Goal: Task Accomplishment & Management: Use online tool/utility

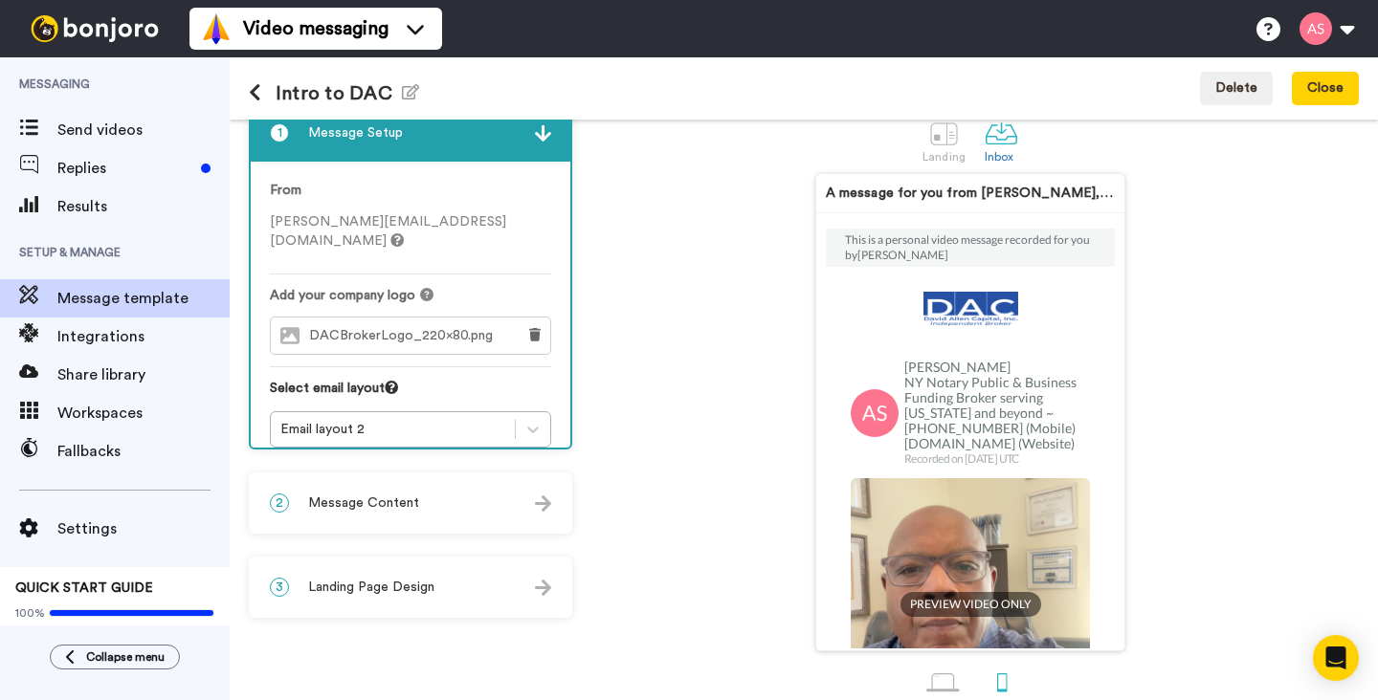
scroll to position [70, 0]
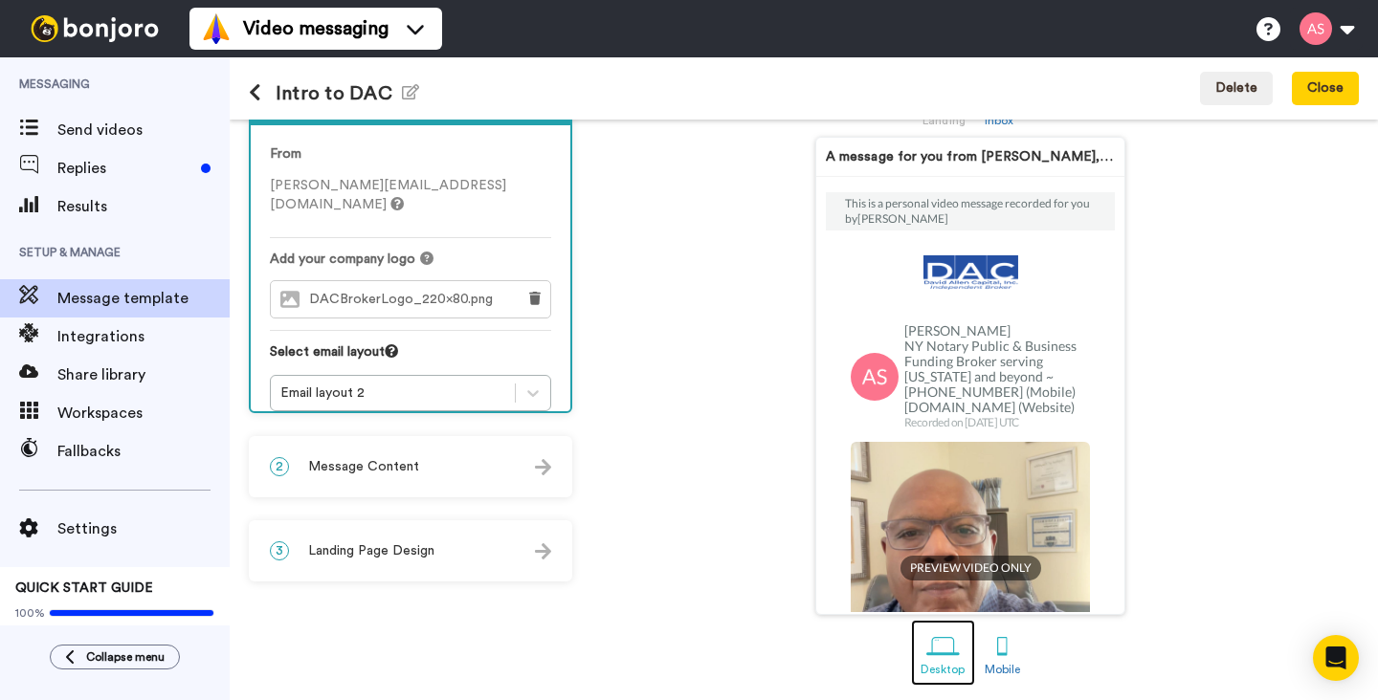
click at [941, 646] on div at bounding box center [942, 646] width 33 height 33
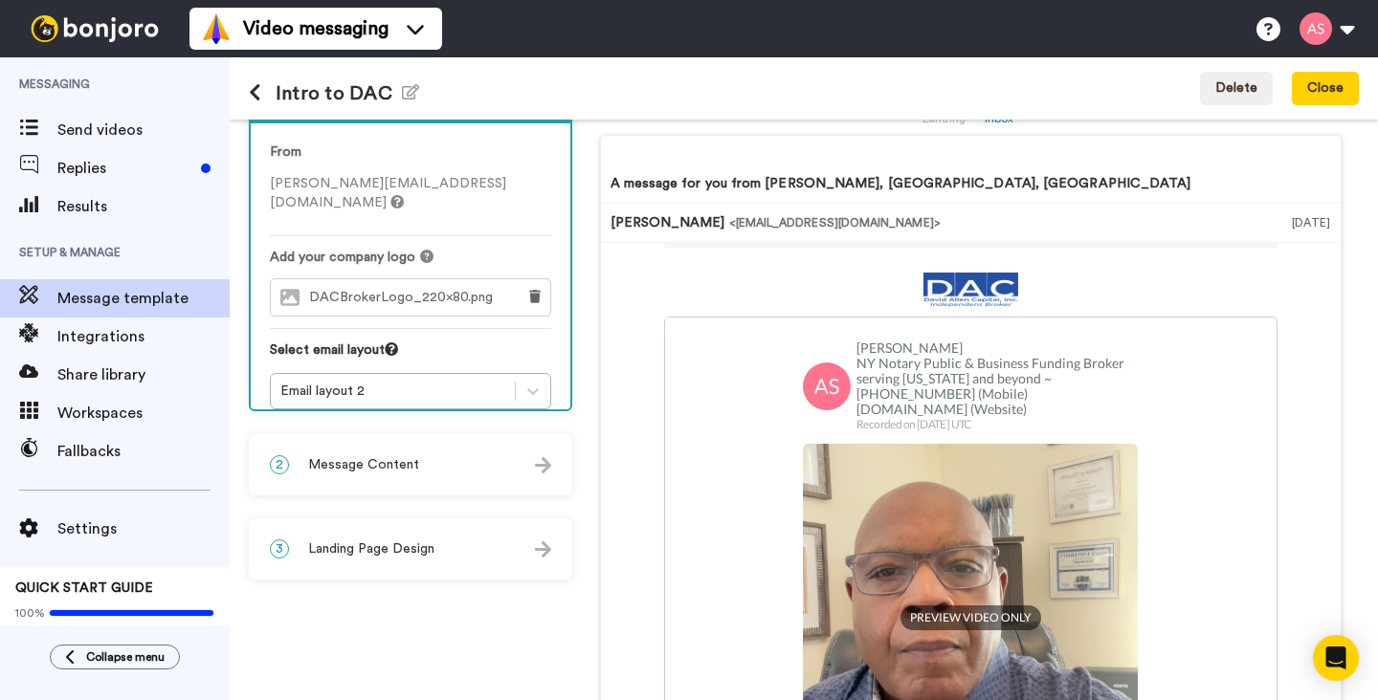
scroll to position [50, 0]
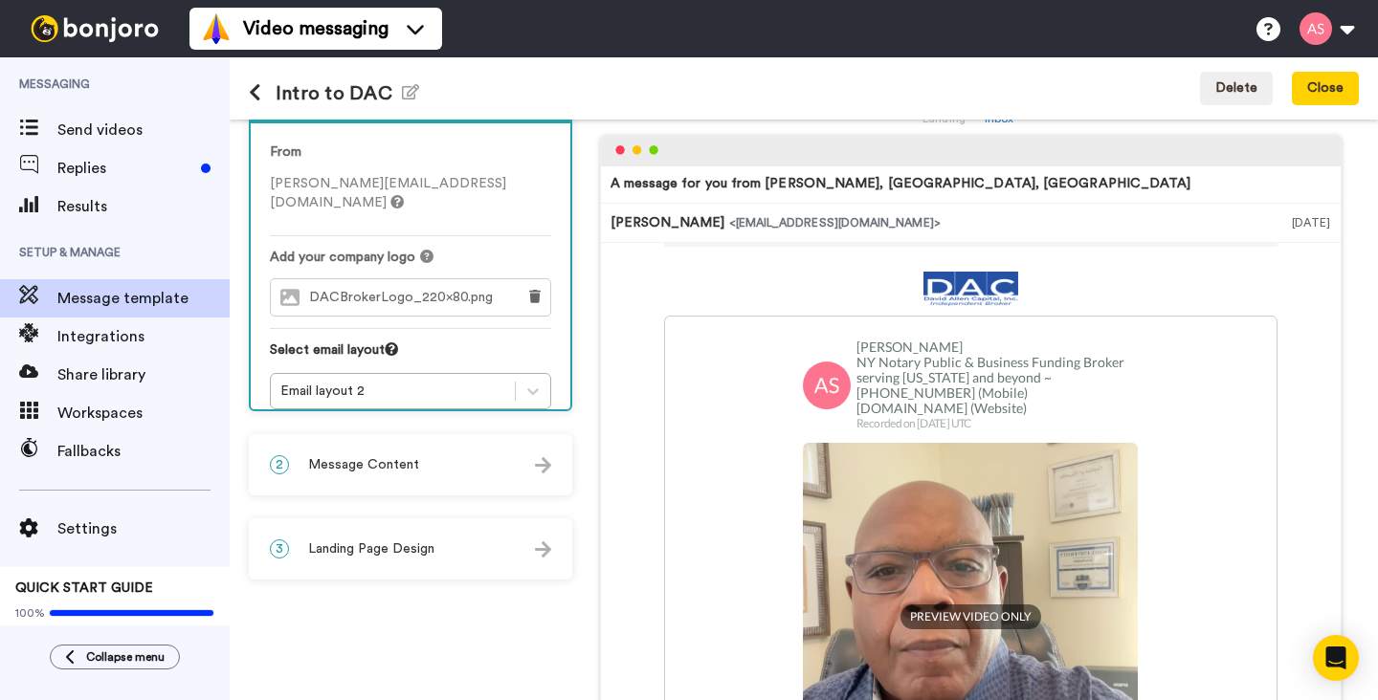
click at [542, 472] on img at bounding box center [543, 465] width 16 height 16
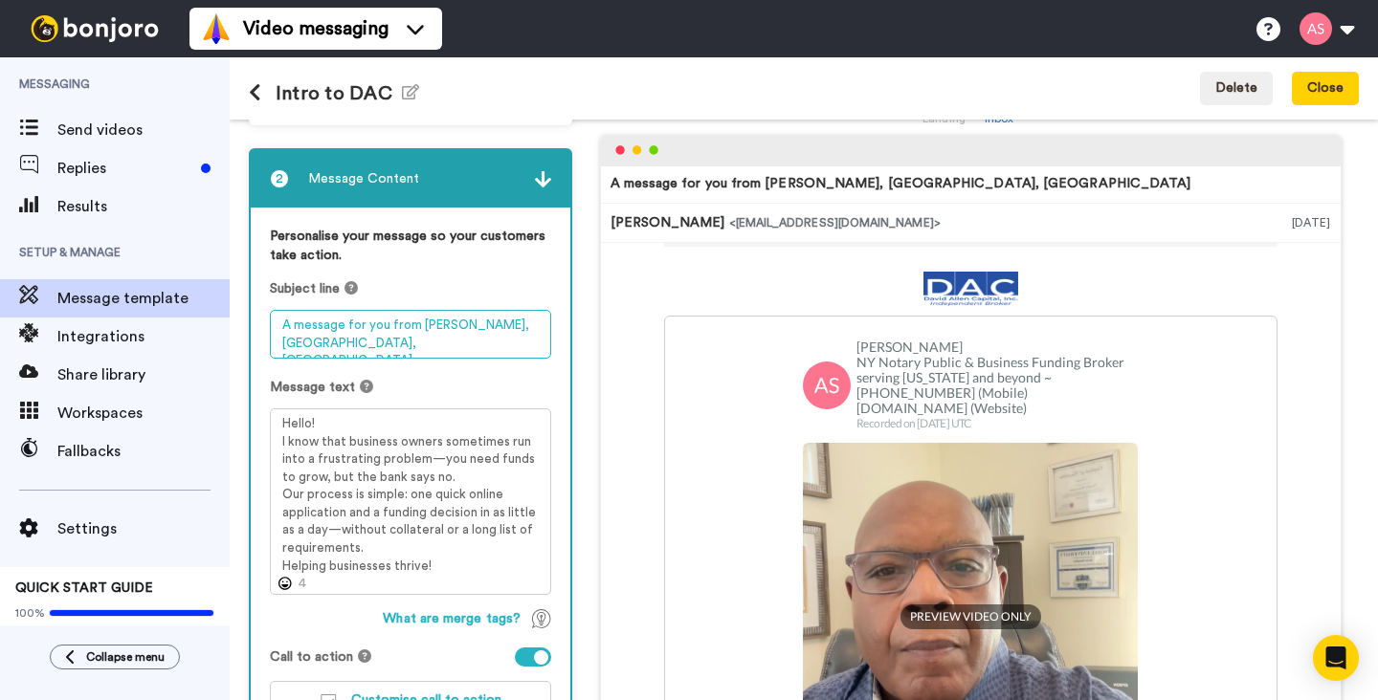
click at [387, 327] on textarea "A message for you from Alvin Slaughter, Orchard Park, NY" at bounding box center [410, 334] width 281 height 49
drag, startPoint x: 392, startPoint y: 345, endPoint x: 297, endPoint y: 316, distance: 100.2
click at [297, 316] on textarea "An introduction from Alvin Slaughter, Orchard Park, NY" at bounding box center [410, 334] width 281 height 49
type textarea "An introduction from Alvin Slaughter, Orchard Park, NY"
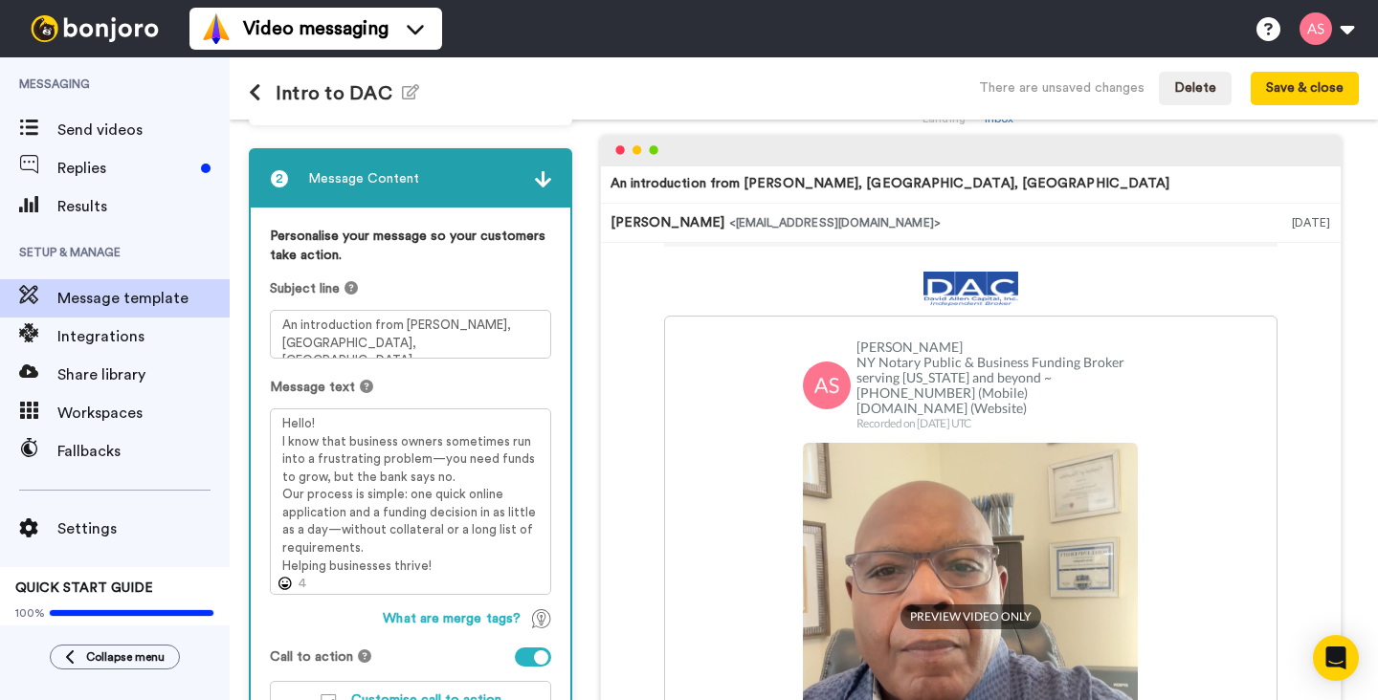
click at [483, 276] on div "Personalise your message so your customers take action." at bounding box center [410, 253] width 281 height 53
click at [1277, 90] on button "Save & close" at bounding box center [1304, 89] width 108 height 34
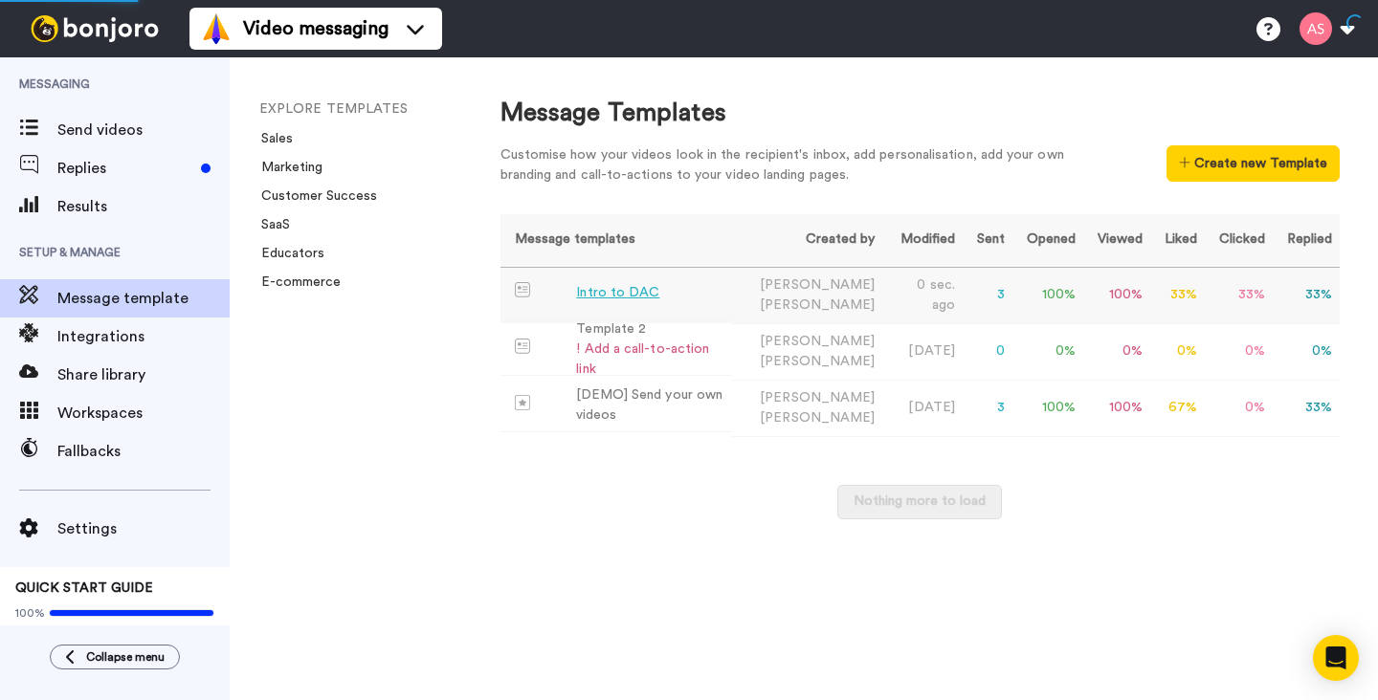
click at [629, 291] on div "Intro to DAC" at bounding box center [617, 293] width 83 height 20
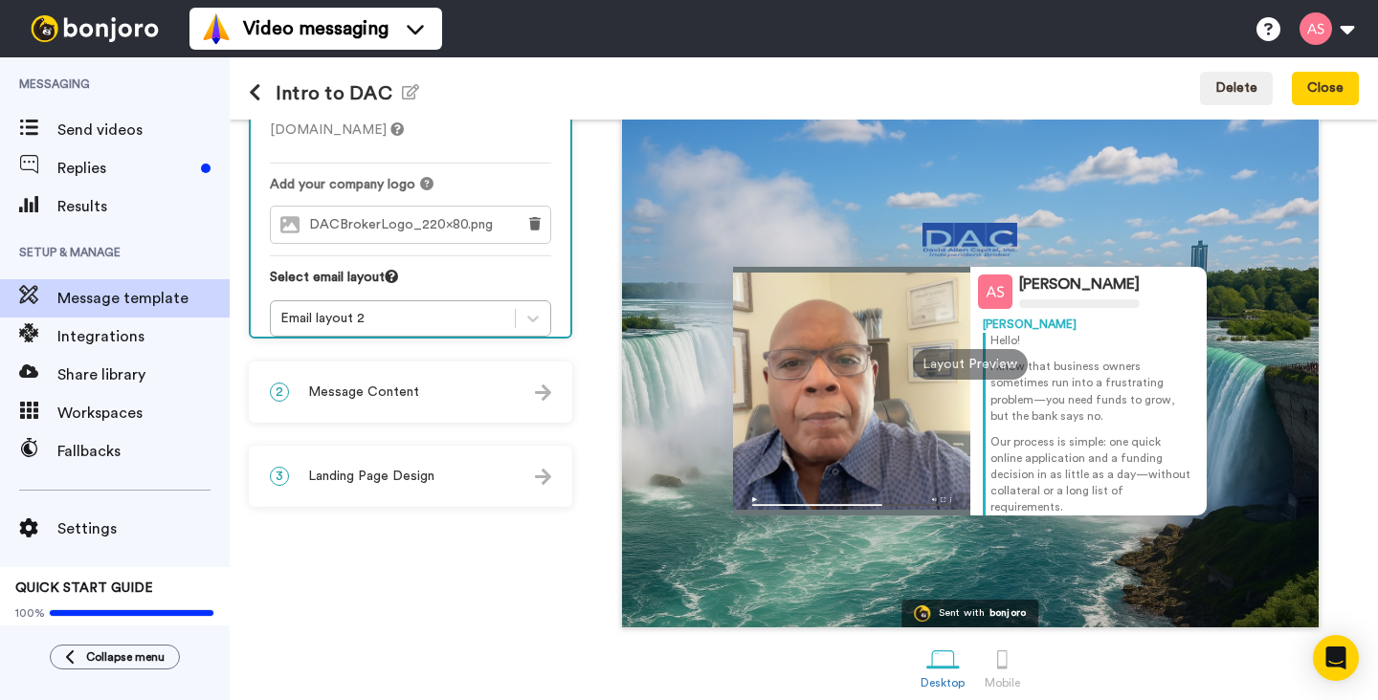
scroll to position [158, 0]
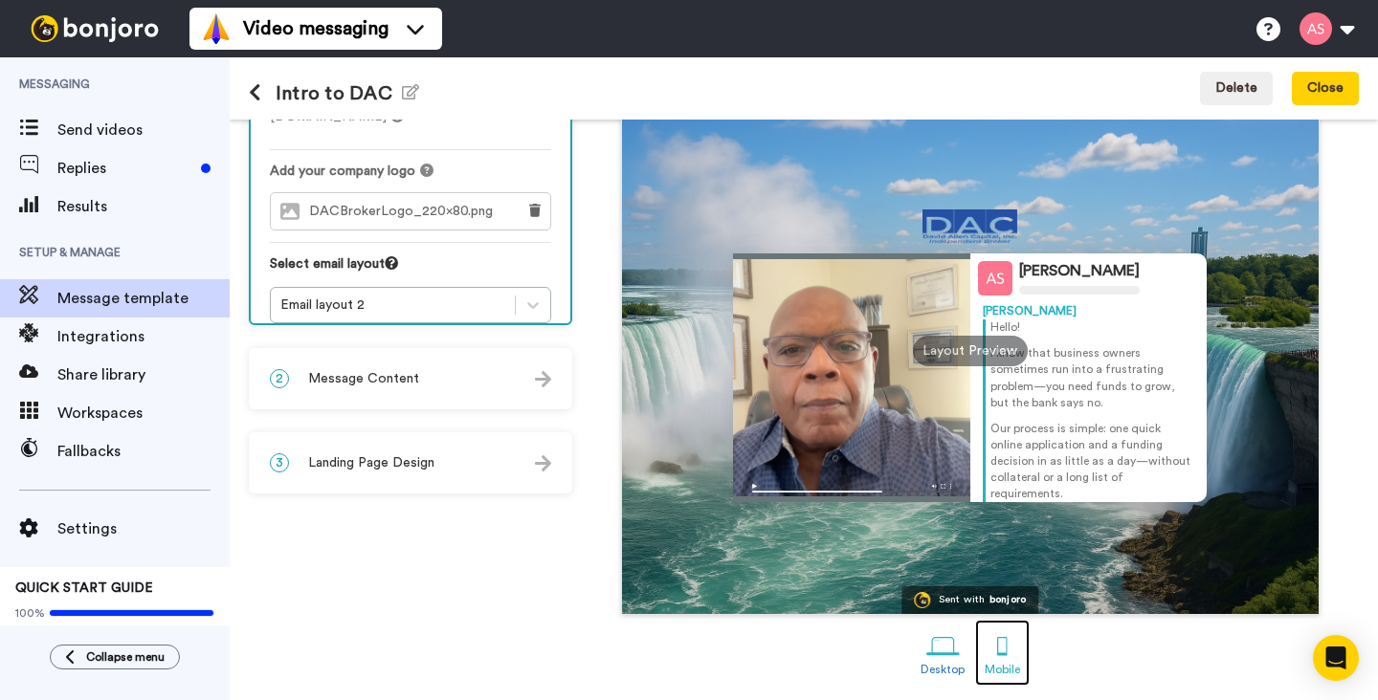
click at [1004, 649] on div at bounding box center [1001, 646] width 33 height 33
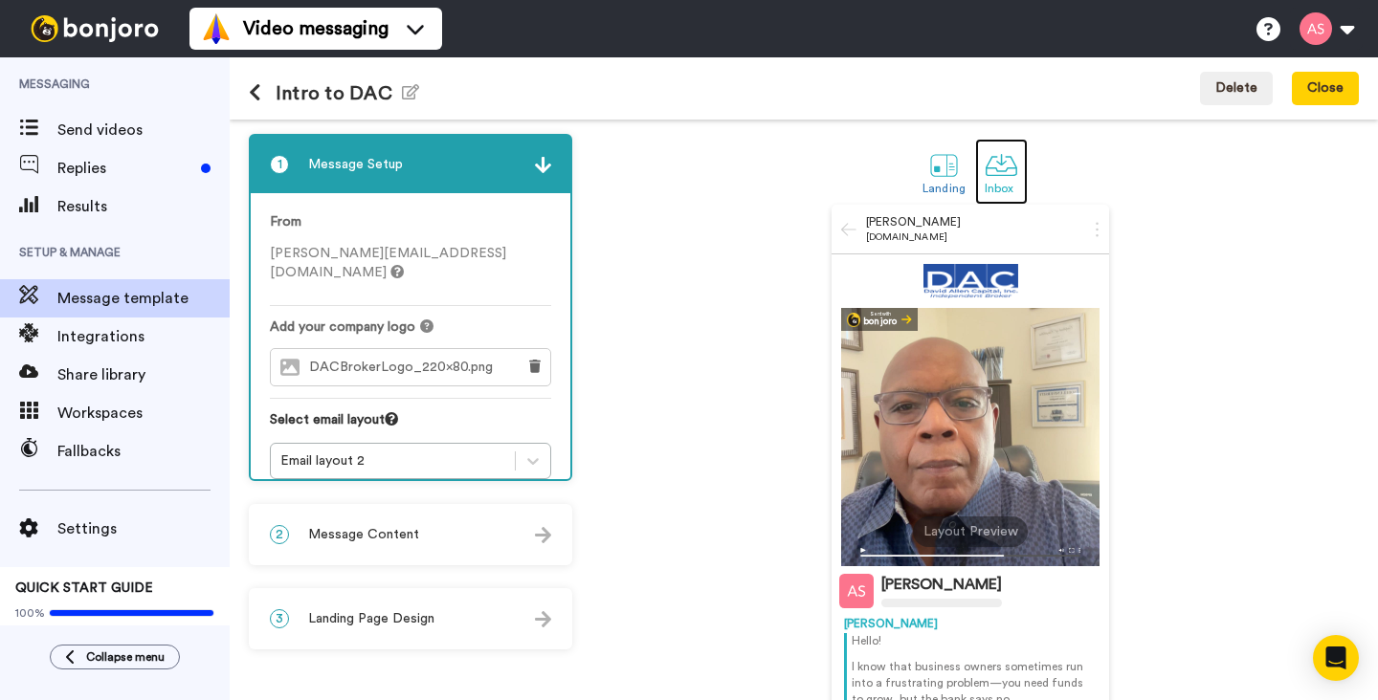
click at [1004, 169] on div at bounding box center [1001, 164] width 33 height 33
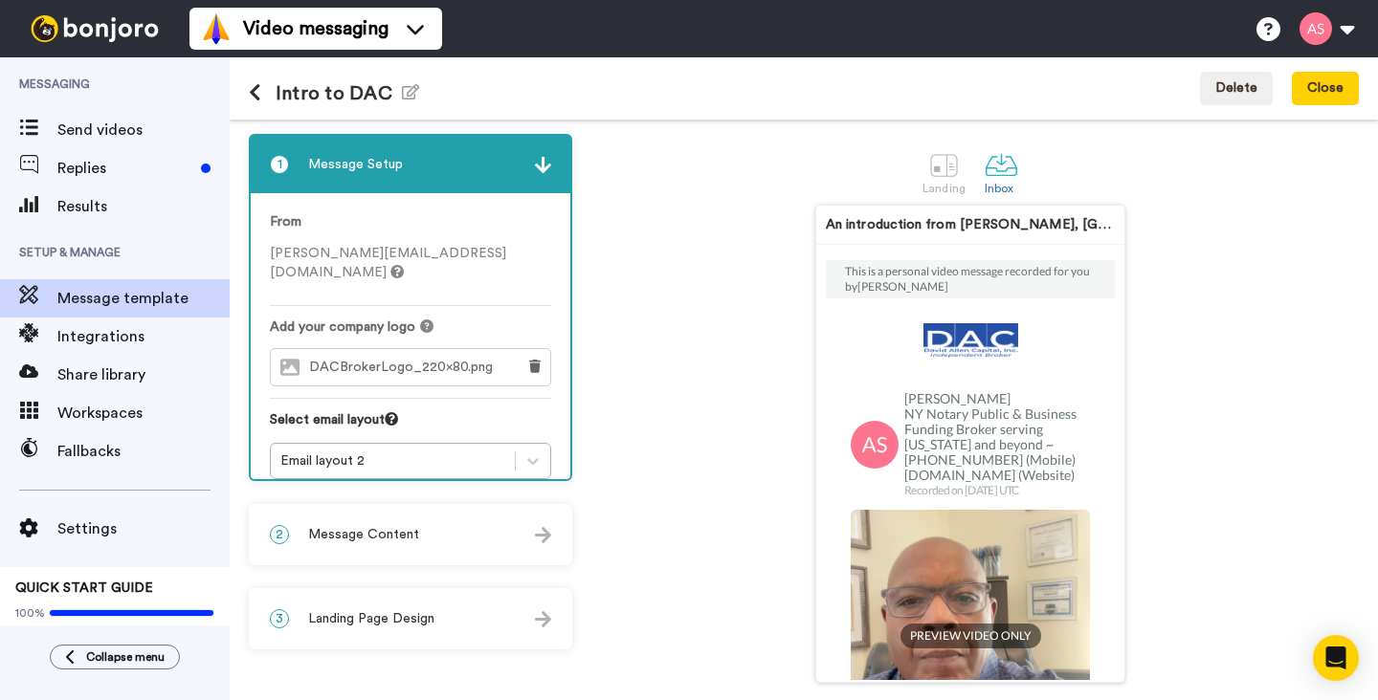
click at [542, 531] on img at bounding box center [543, 535] width 16 height 16
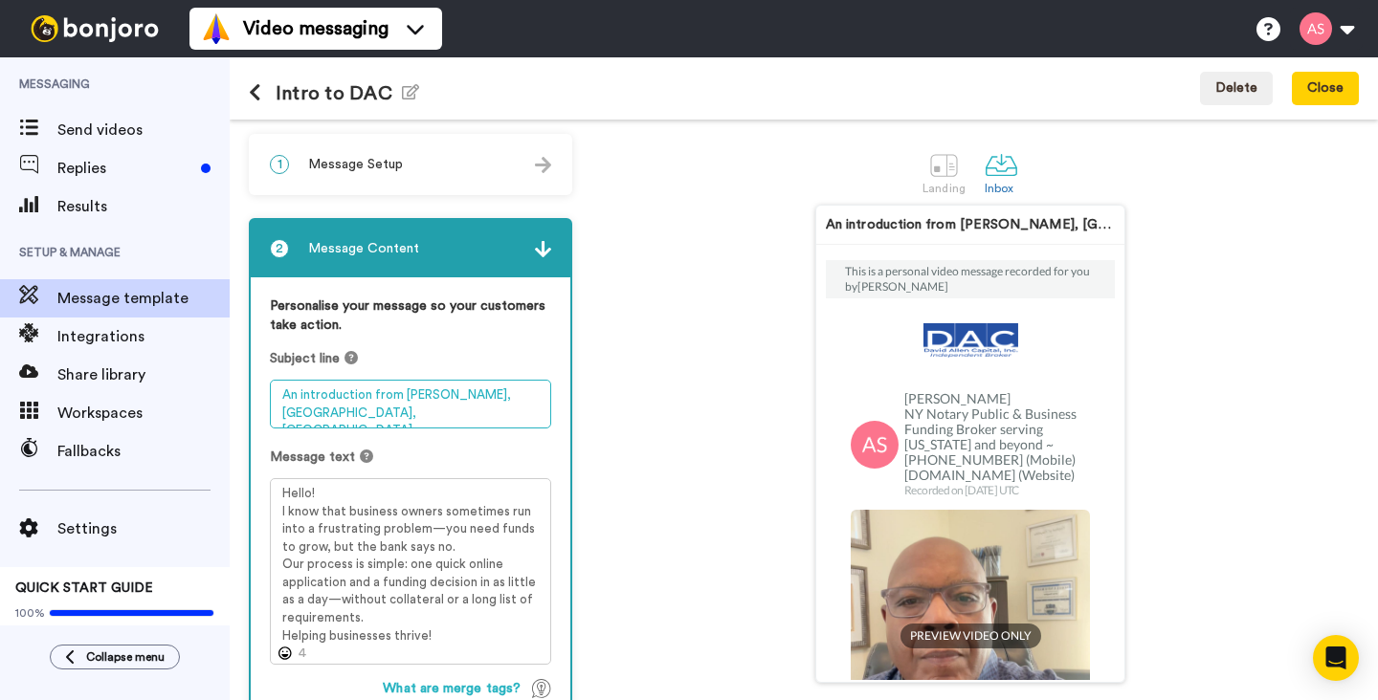
click at [369, 399] on textarea "An introduction from Alvin Slaughter, Orchard Park, NY" at bounding box center [410, 404] width 281 height 49
click at [297, 394] on textarea "An quick hello from Alvin Slaughter, Orchard Park, NY" at bounding box center [410, 404] width 281 height 49
type textarea "A quick hello from [PERSON_NAME], [GEOGRAPHIC_DATA], [GEOGRAPHIC_DATA]"
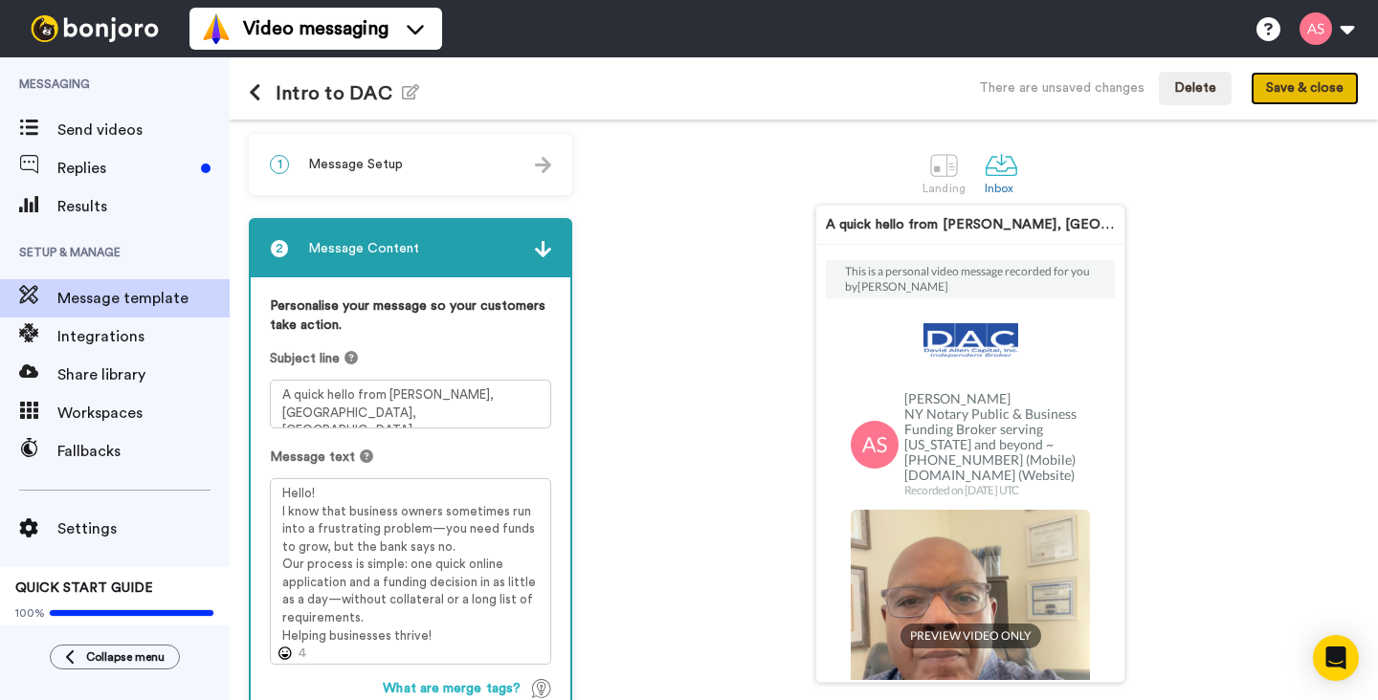
click at [1301, 95] on button "Save & close" at bounding box center [1304, 89] width 108 height 34
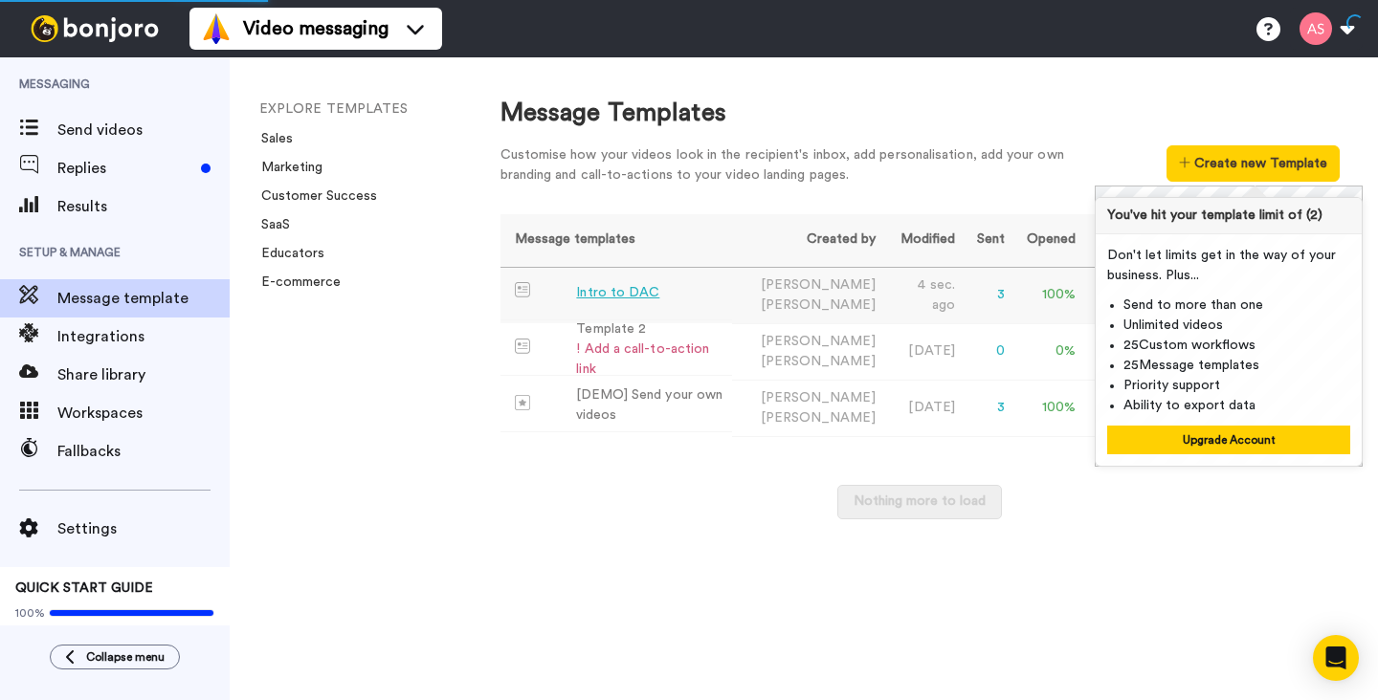
click at [636, 294] on div "Intro to DAC" at bounding box center [617, 293] width 83 height 20
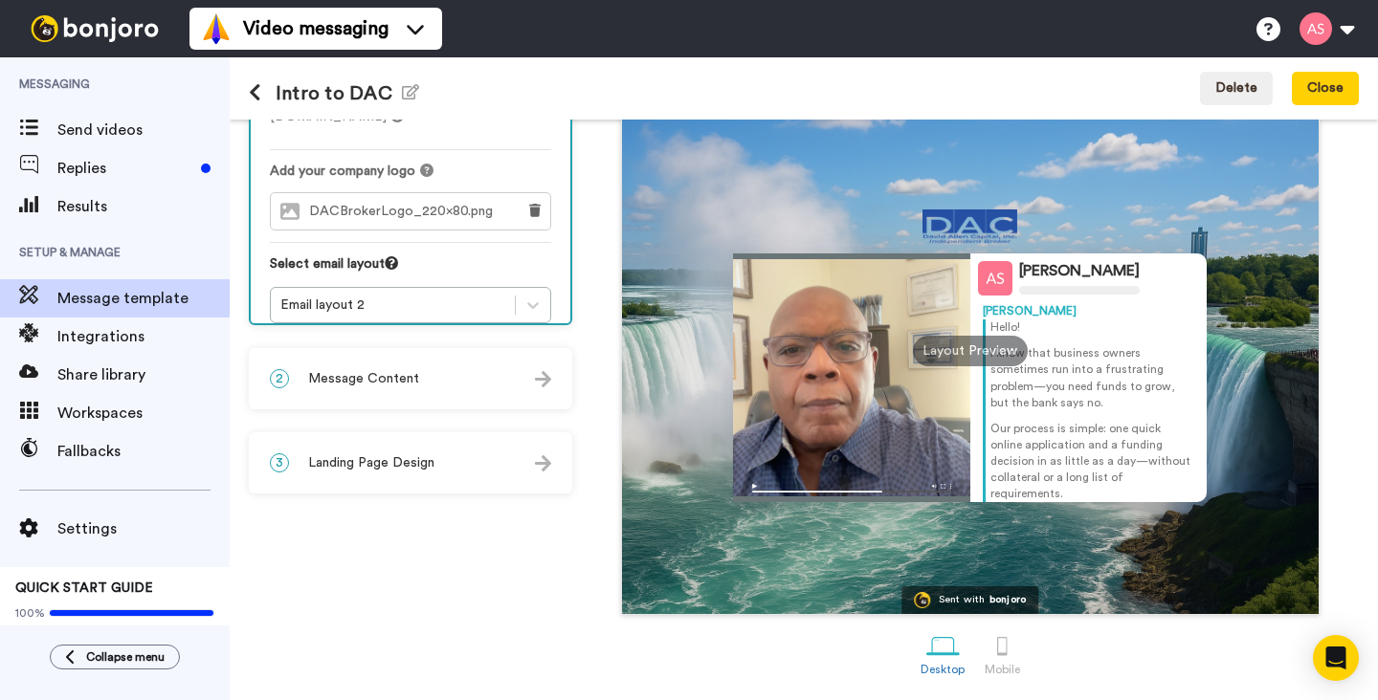
scroll to position [158, 0]
click at [993, 649] on div at bounding box center [1001, 646] width 33 height 33
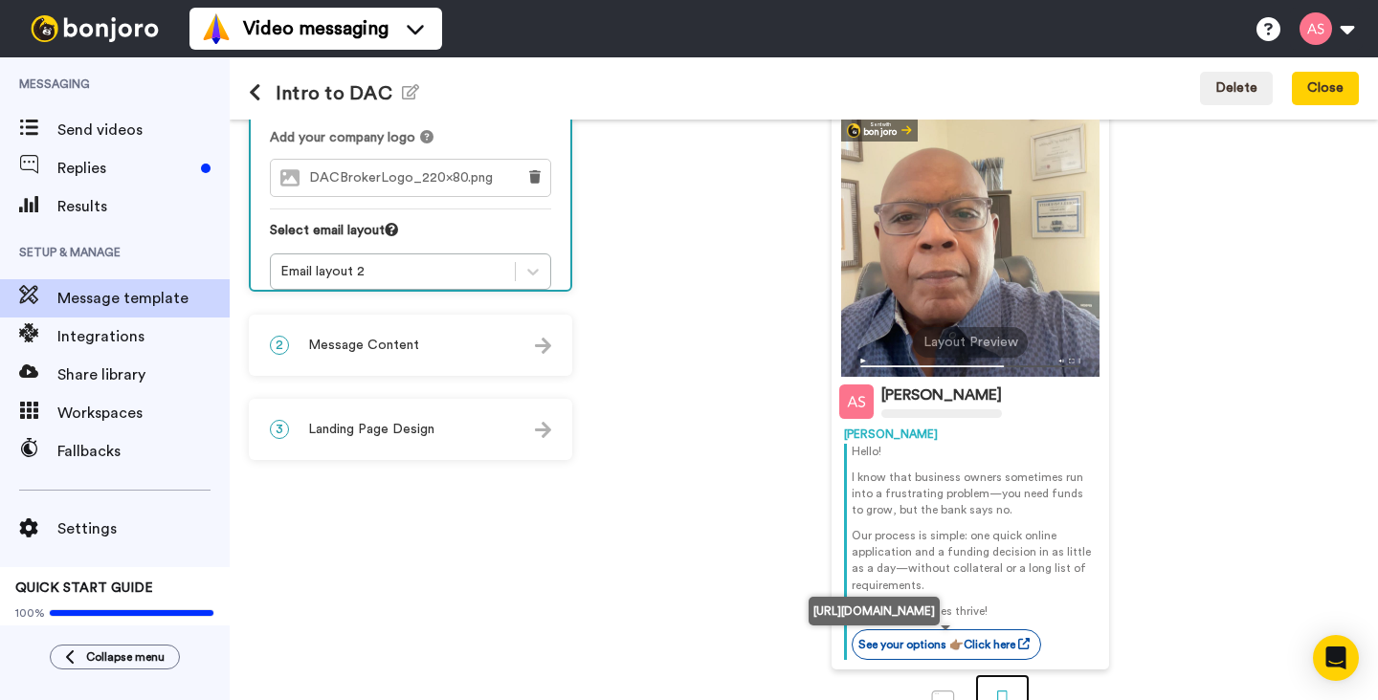
scroll to position [193, 0]
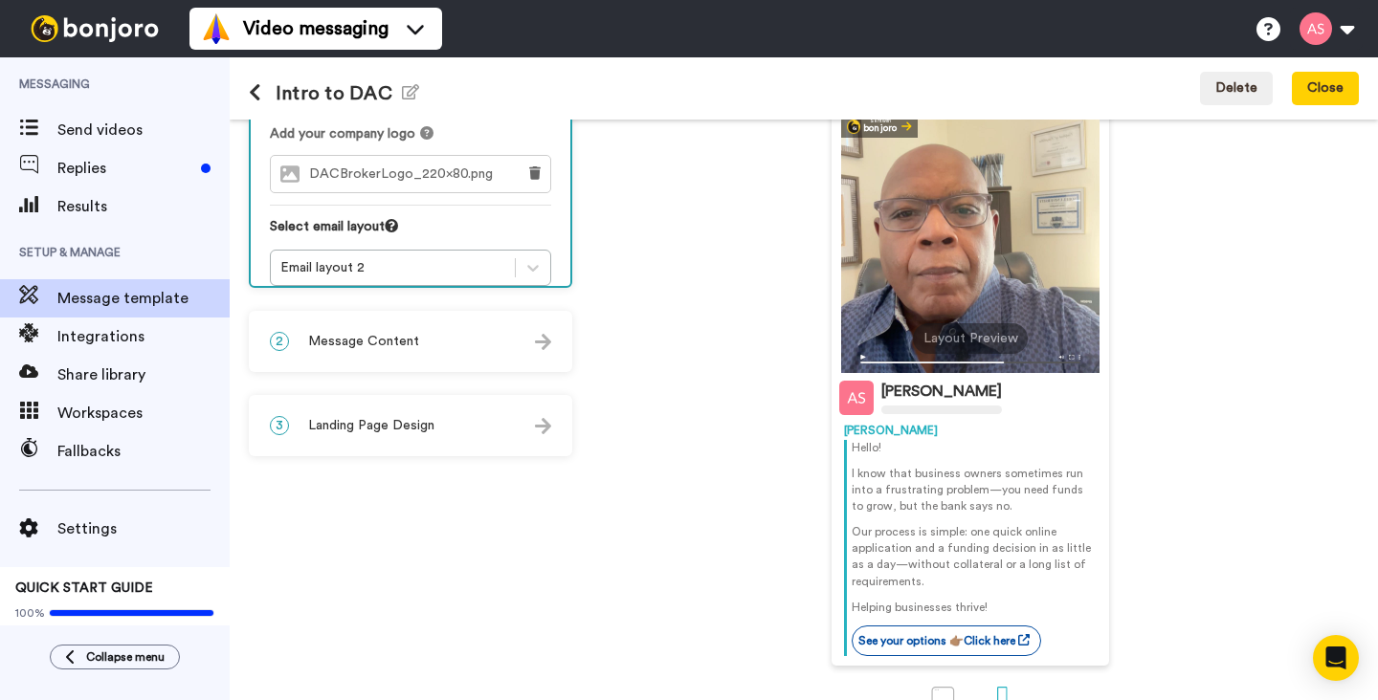
click at [521, 344] on div "2 Message Content" at bounding box center [411, 341] width 320 height 57
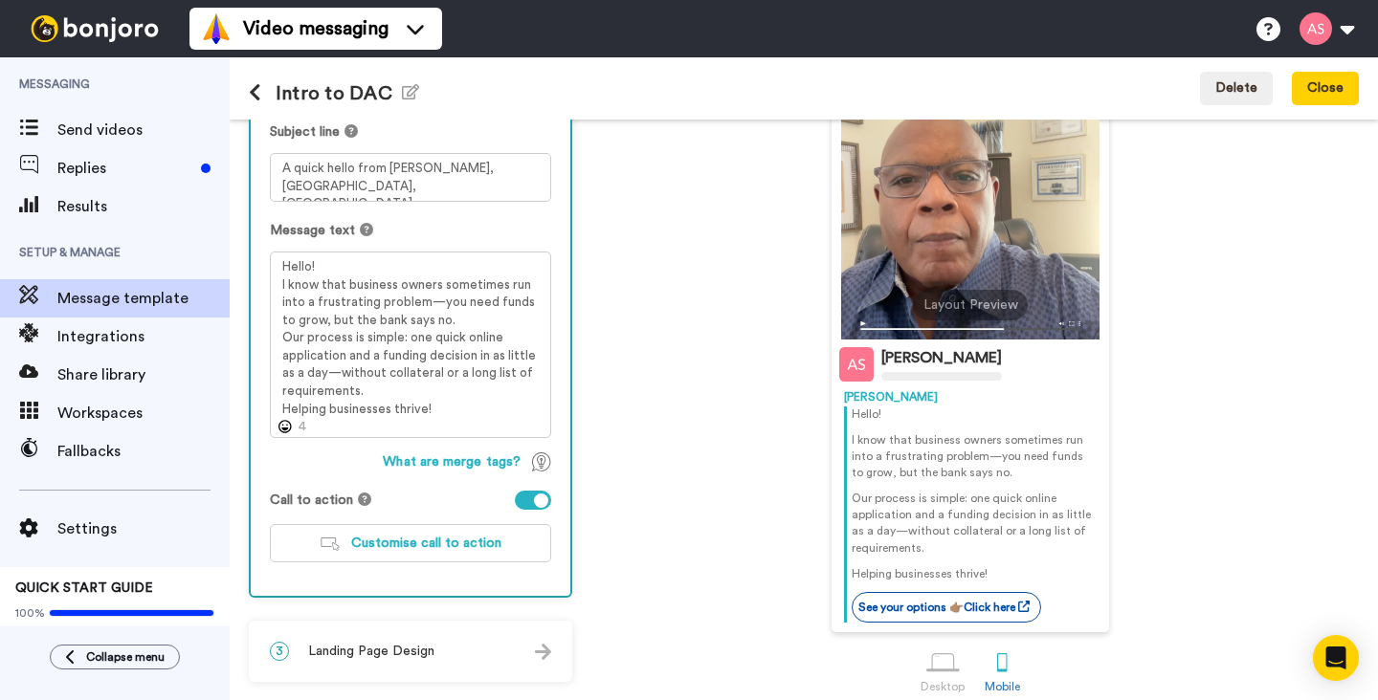
scroll to position [246, 0]
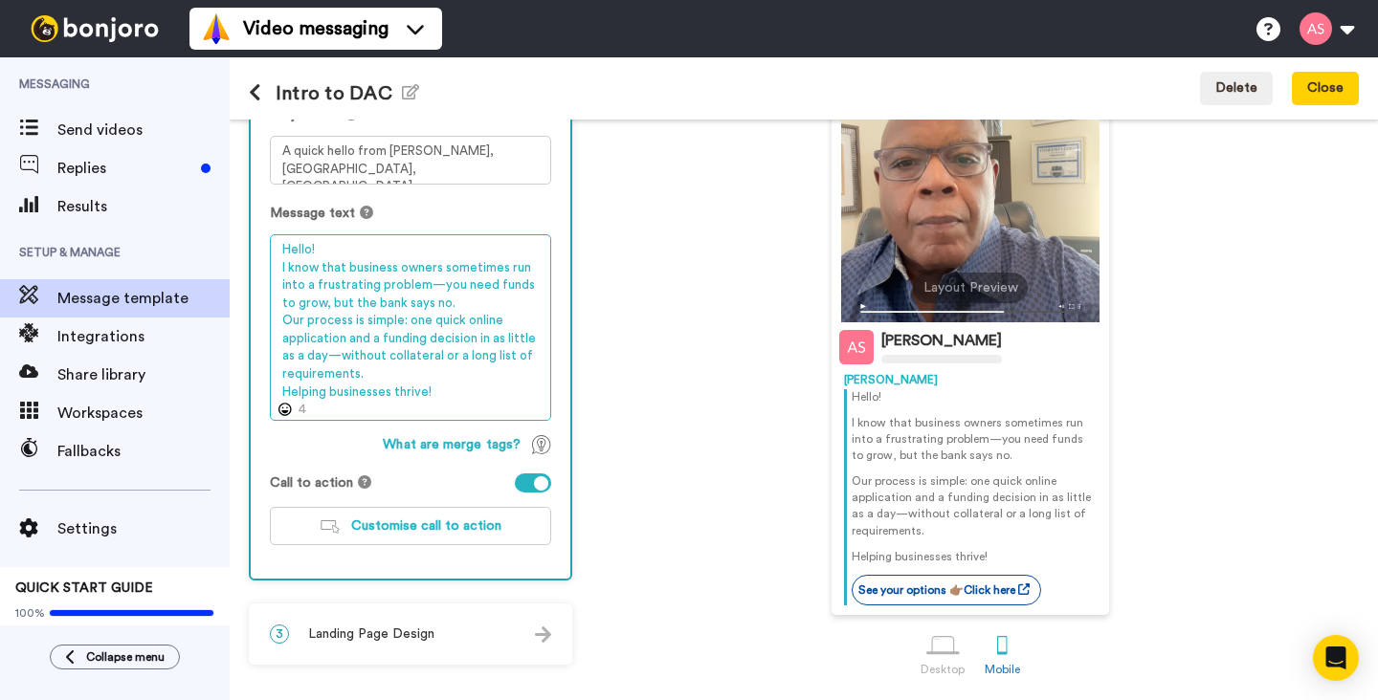
click at [434, 395] on textarea "Hello! I know that business owners sometimes run into a frustrating problem—you…" at bounding box center [410, 327] width 281 height 187
drag, startPoint x: 434, startPoint y: 395, endPoint x: 268, endPoint y: 394, distance: 166.5
click at [268, 394] on div "Personalise your message so your customers take action. Subject line A quick he…" at bounding box center [411, 305] width 320 height 545
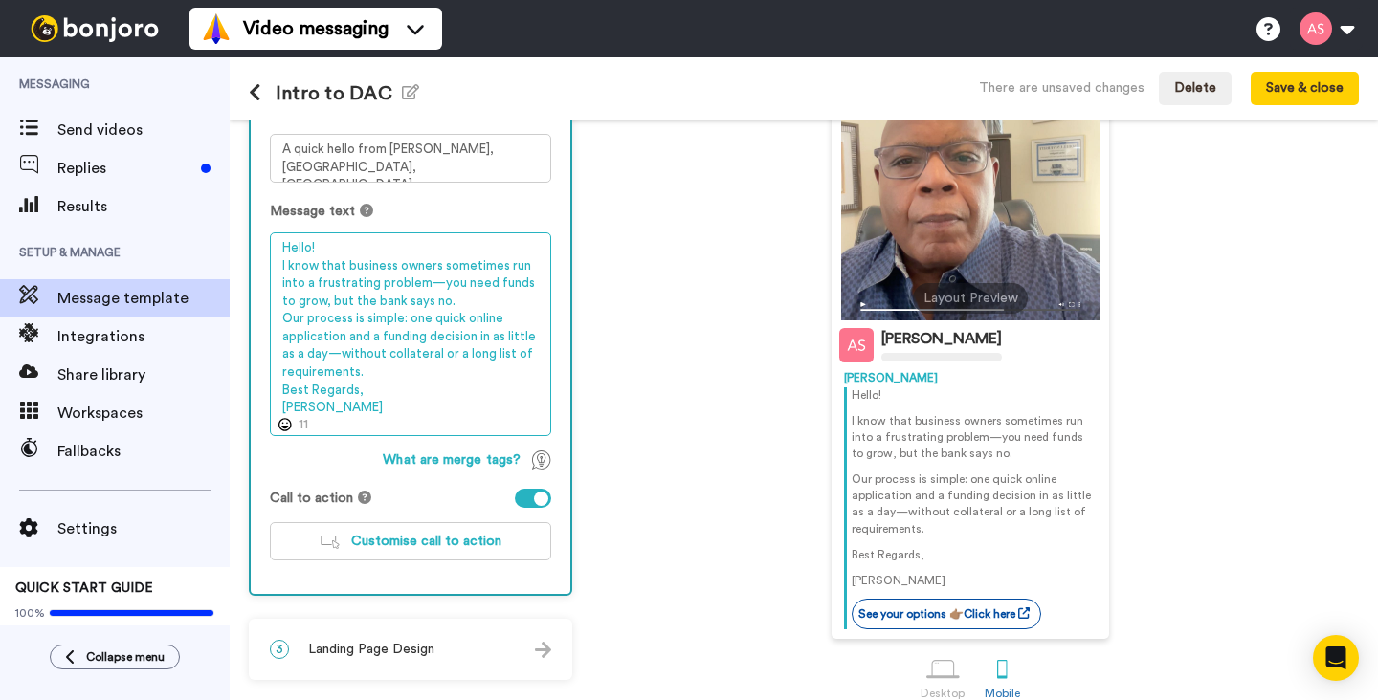
click at [371, 377] on textarea "Hello! I know that business owners sometimes run into a frustrating problem—you…" at bounding box center [410, 334] width 281 height 204
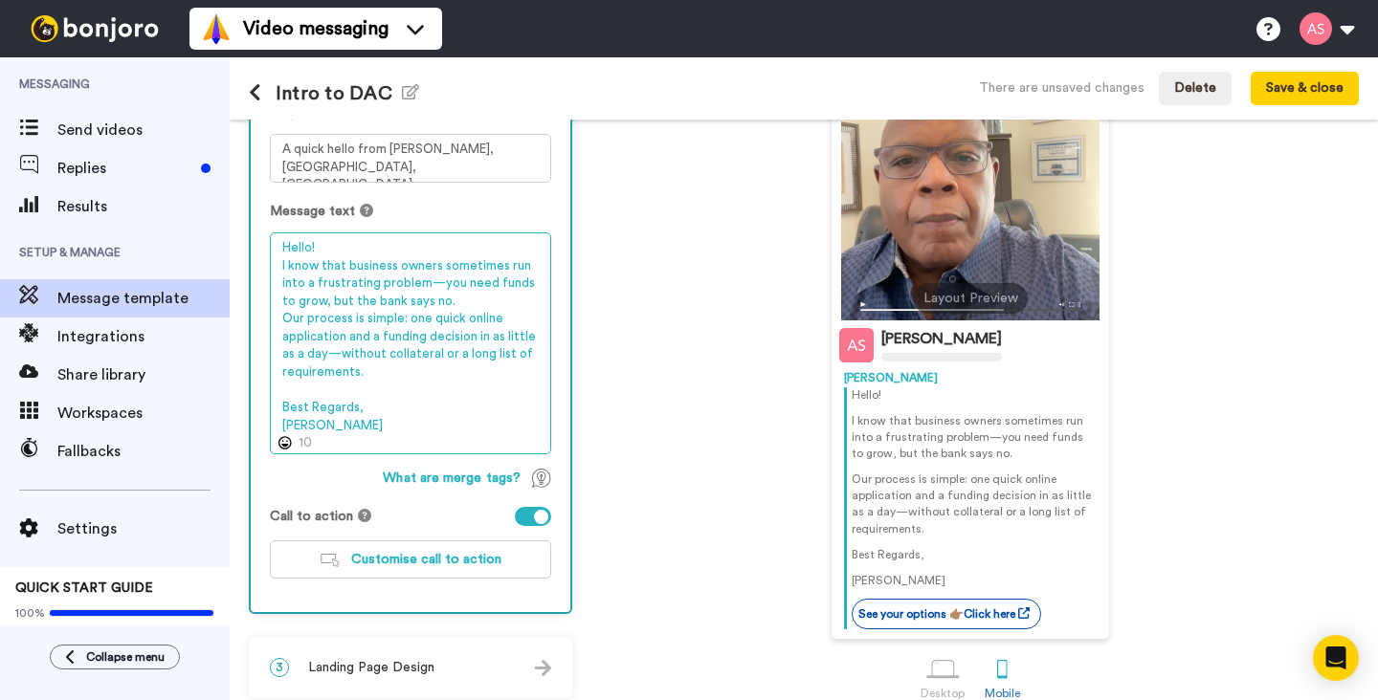
click at [315, 425] on textarea "Hello! I know that business owners sometimes run into a frustrating problem—you…" at bounding box center [410, 343] width 281 height 222
drag, startPoint x: 315, startPoint y: 424, endPoint x: 280, endPoint y: 412, distance: 36.3
click at [280, 412] on textarea "Hello! I know that business owners sometimes run into a frustrating problem—you…" at bounding box center [410, 343] width 281 height 222
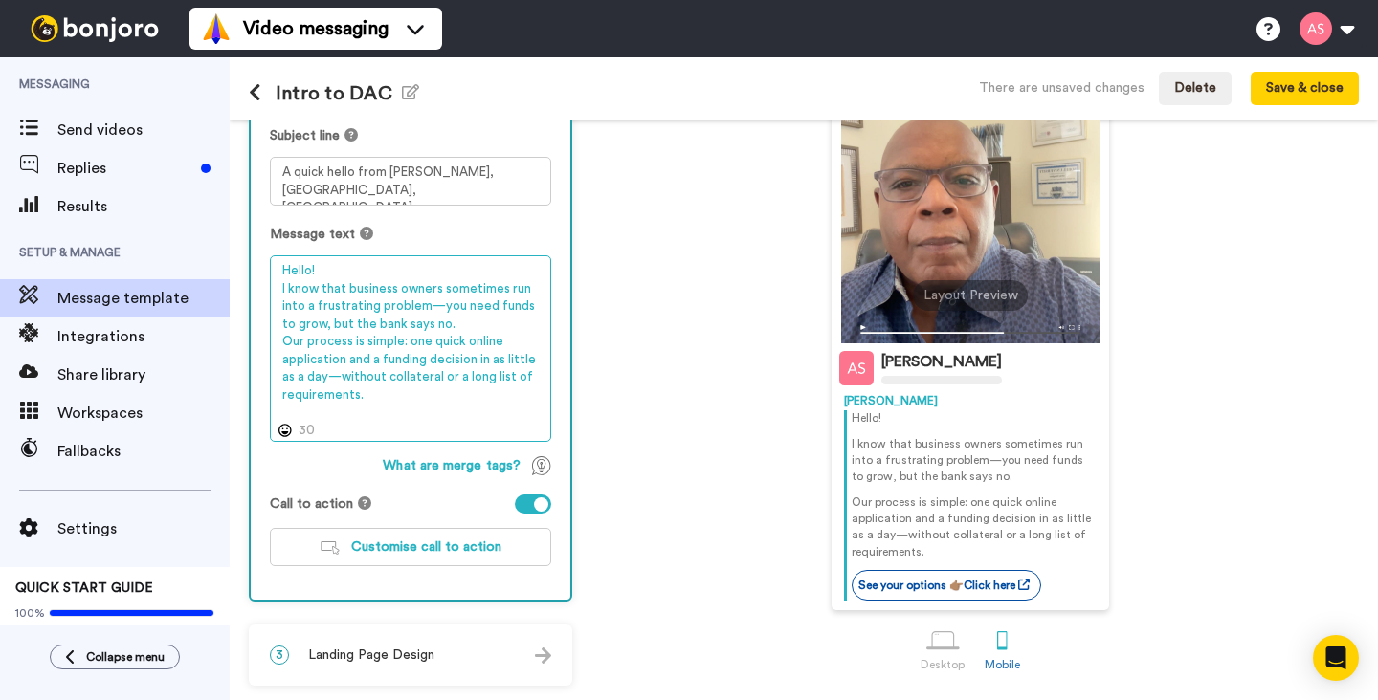
scroll to position [223, 0]
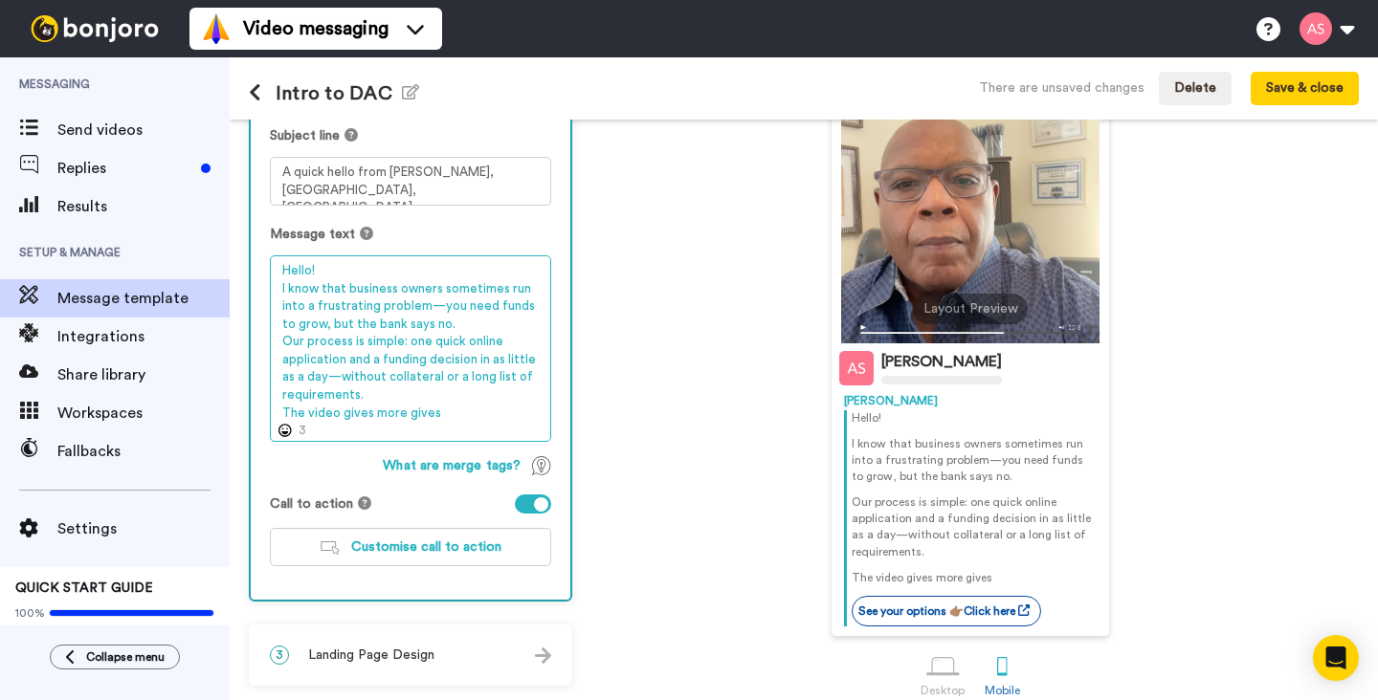
drag, startPoint x: 440, startPoint y: 416, endPoint x: 271, endPoint y: 423, distance: 169.5
click at [271, 423] on textarea "Hello! I know that business owners sometimes run into a frustrating problem—you…" at bounding box center [410, 348] width 281 height 187
drag, startPoint x: 438, startPoint y: 415, endPoint x: 277, endPoint y: 419, distance: 160.8
click at [277, 419] on div "Message text Hello! I know that business owners sometimes run into a frustratin…" at bounding box center [410, 333] width 281 height 217
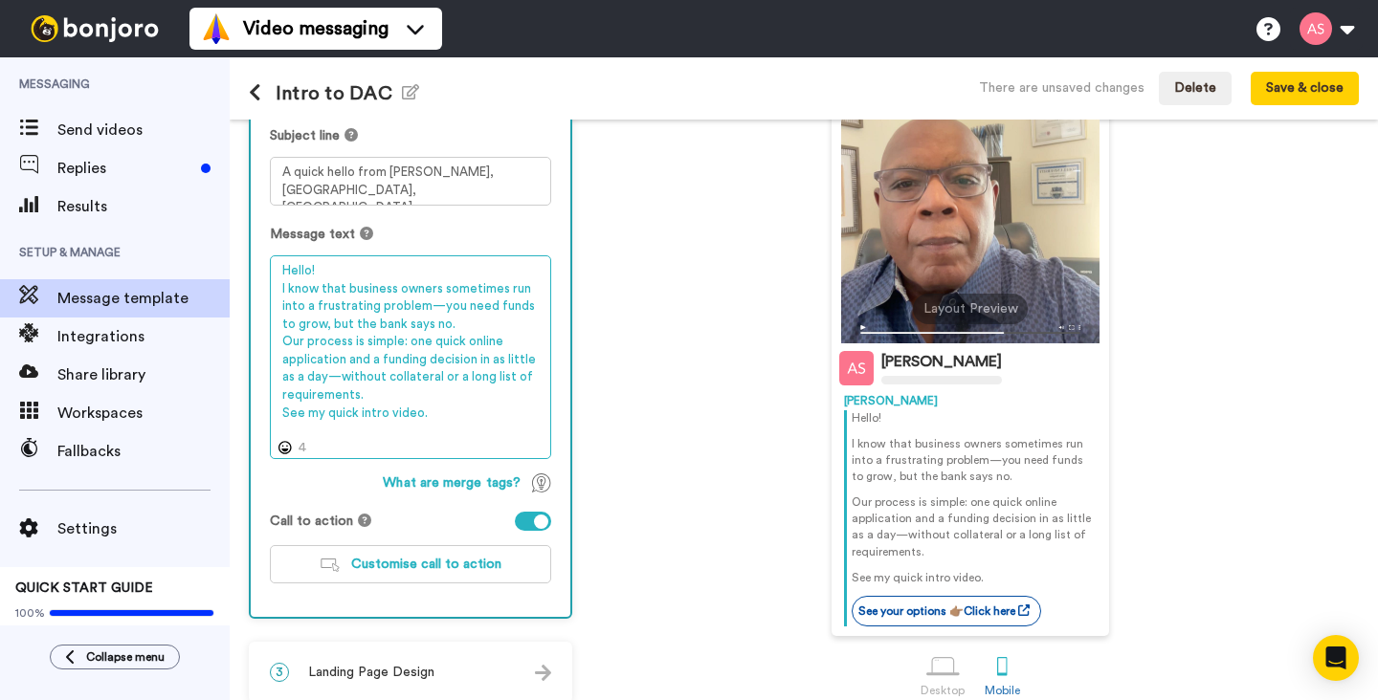
click at [309, 445] on textarea "Hello! I know that business owners sometimes run into a frustrating problem—you…" at bounding box center [410, 357] width 281 height 204
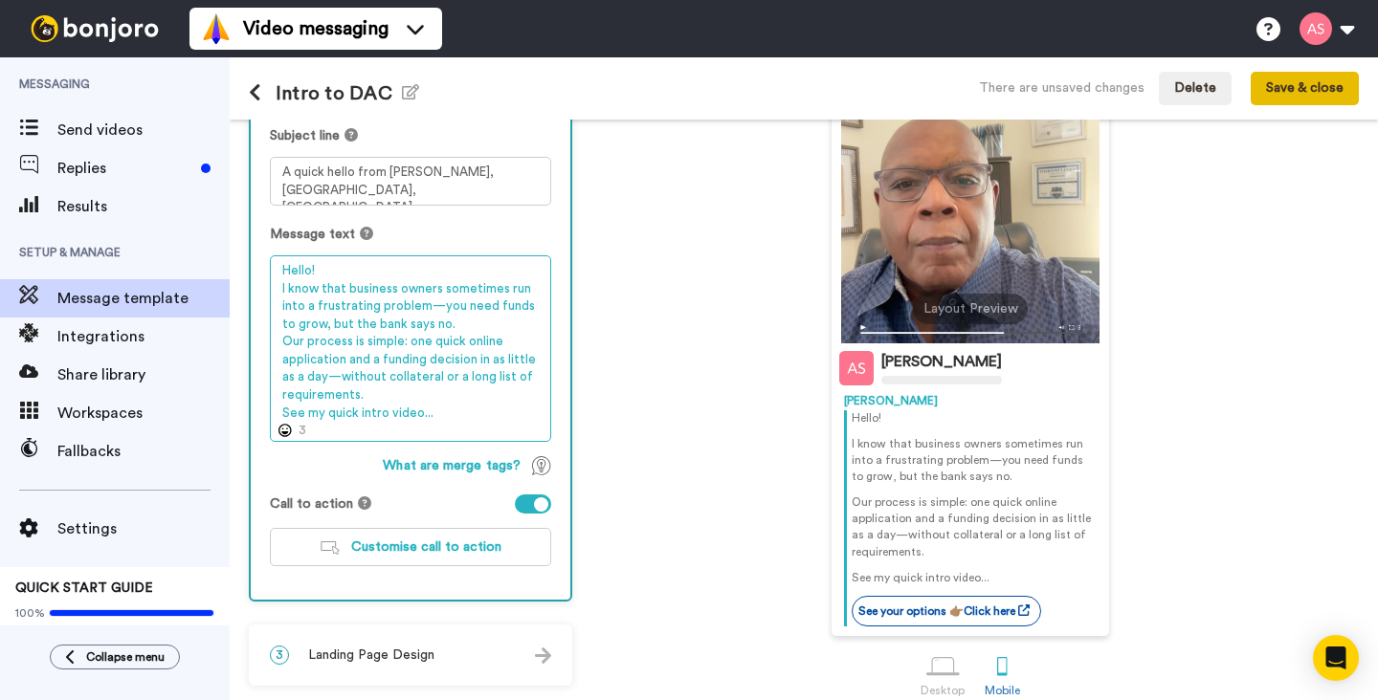
type textarea "Hello! I know that business owners sometimes run into a frustrating problem—you…"
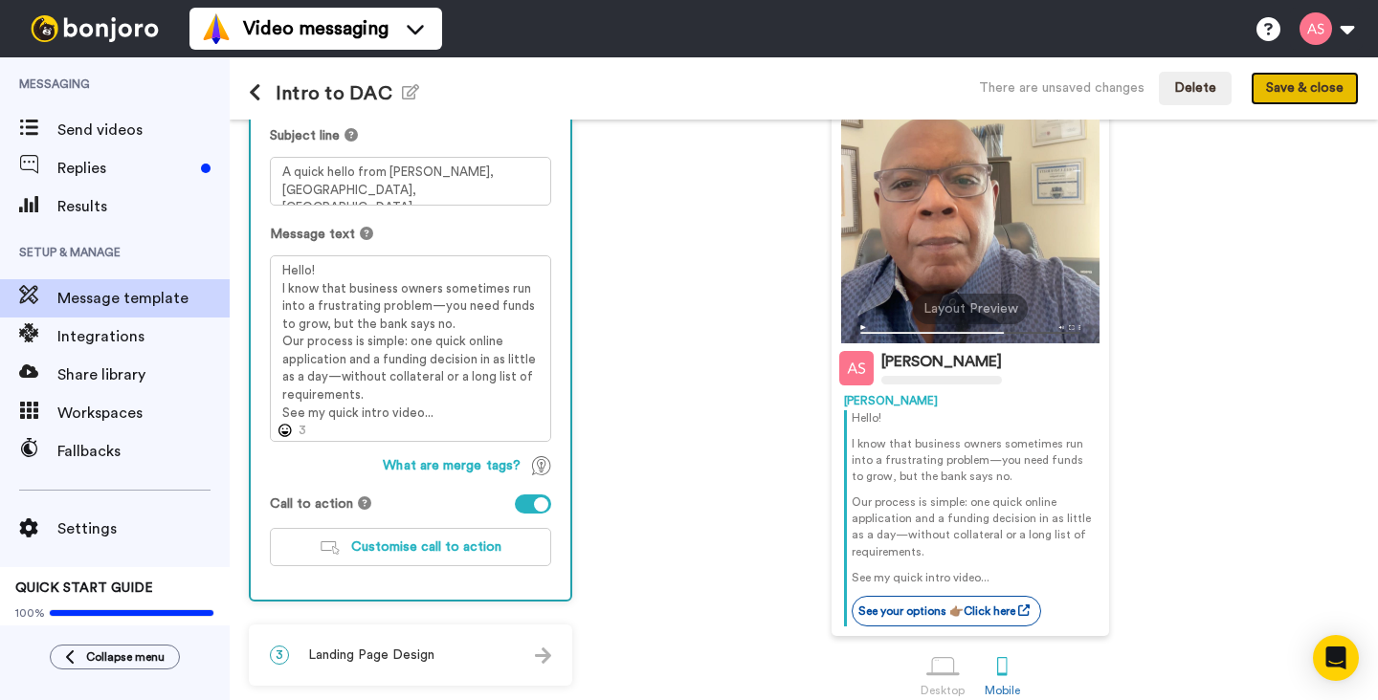
click at [1316, 84] on button "Save & close" at bounding box center [1304, 89] width 108 height 34
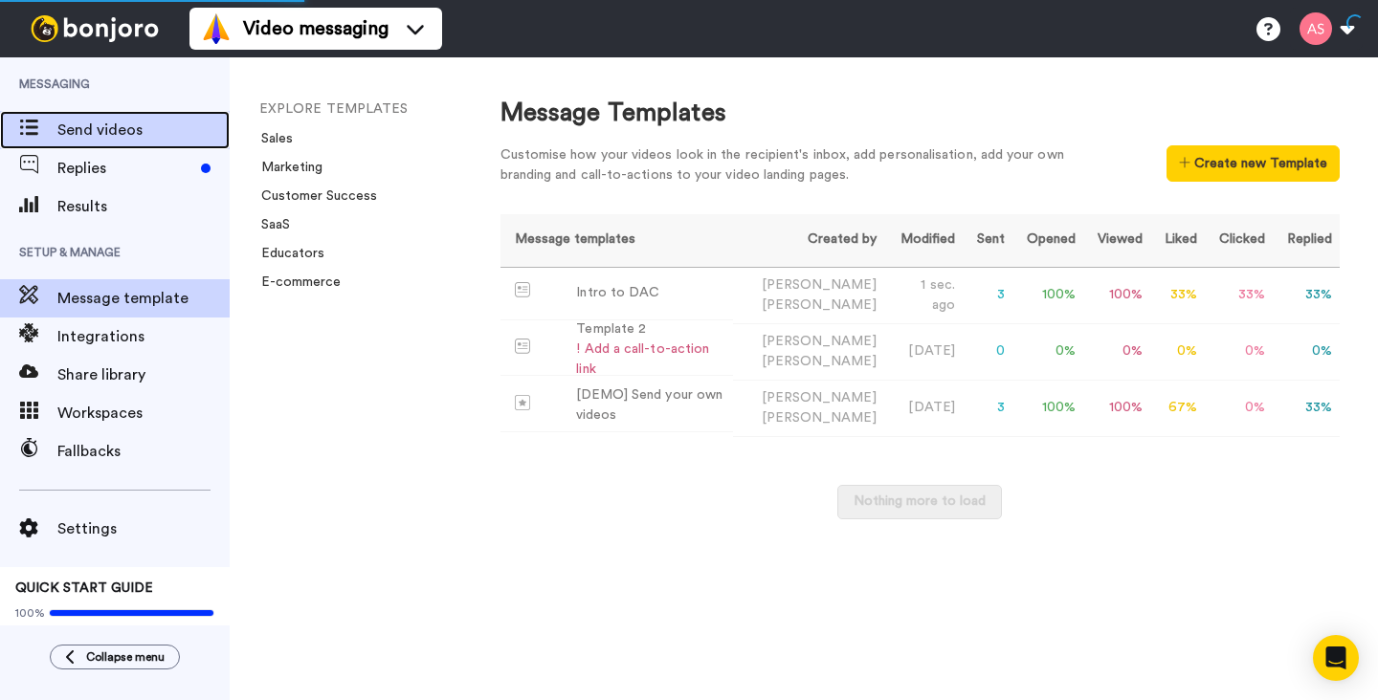
click at [135, 132] on span "Send videos" at bounding box center [143, 130] width 172 height 23
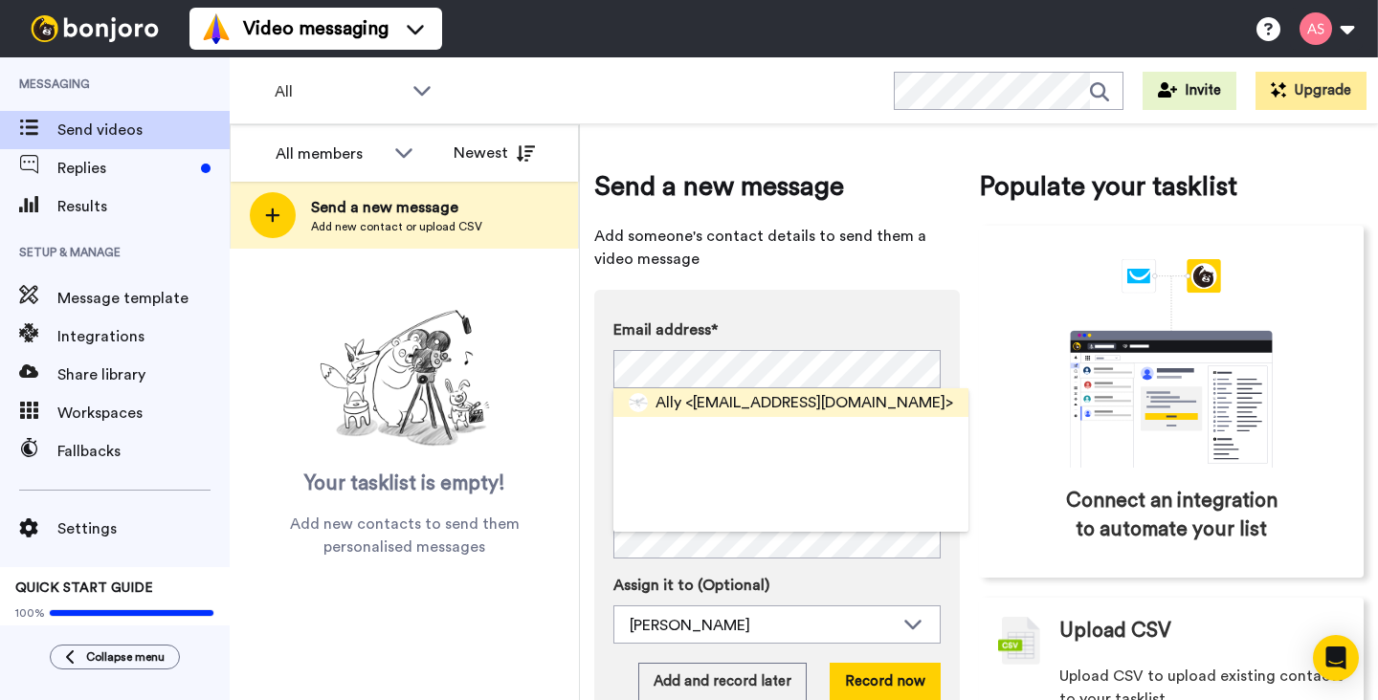
click at [757, 396] on span "<[EMAIL_ADDRESS][DOMAIN_NAME]>" at bounding box center [819, 402] width 268 height 23
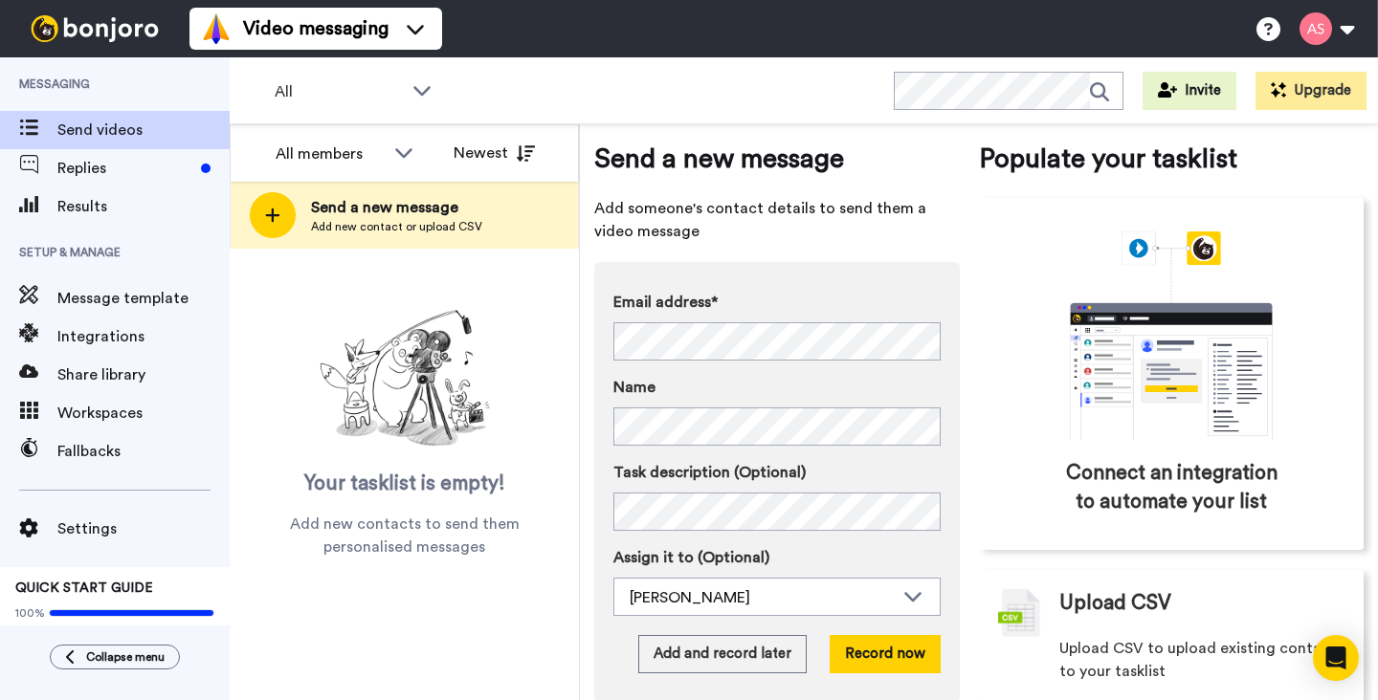
scroll to position [64, 0]
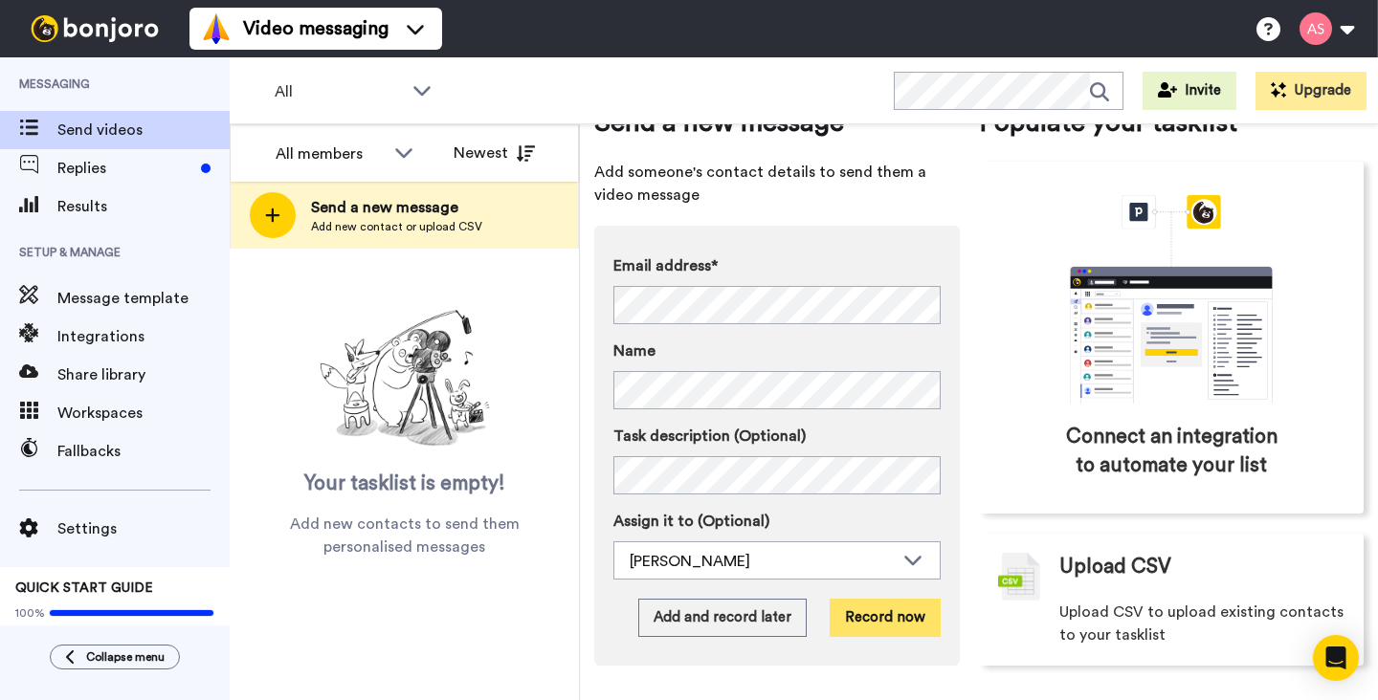
click at [885, 618] on button "Record now" at bounding box center [885, 618] width 111 height 38
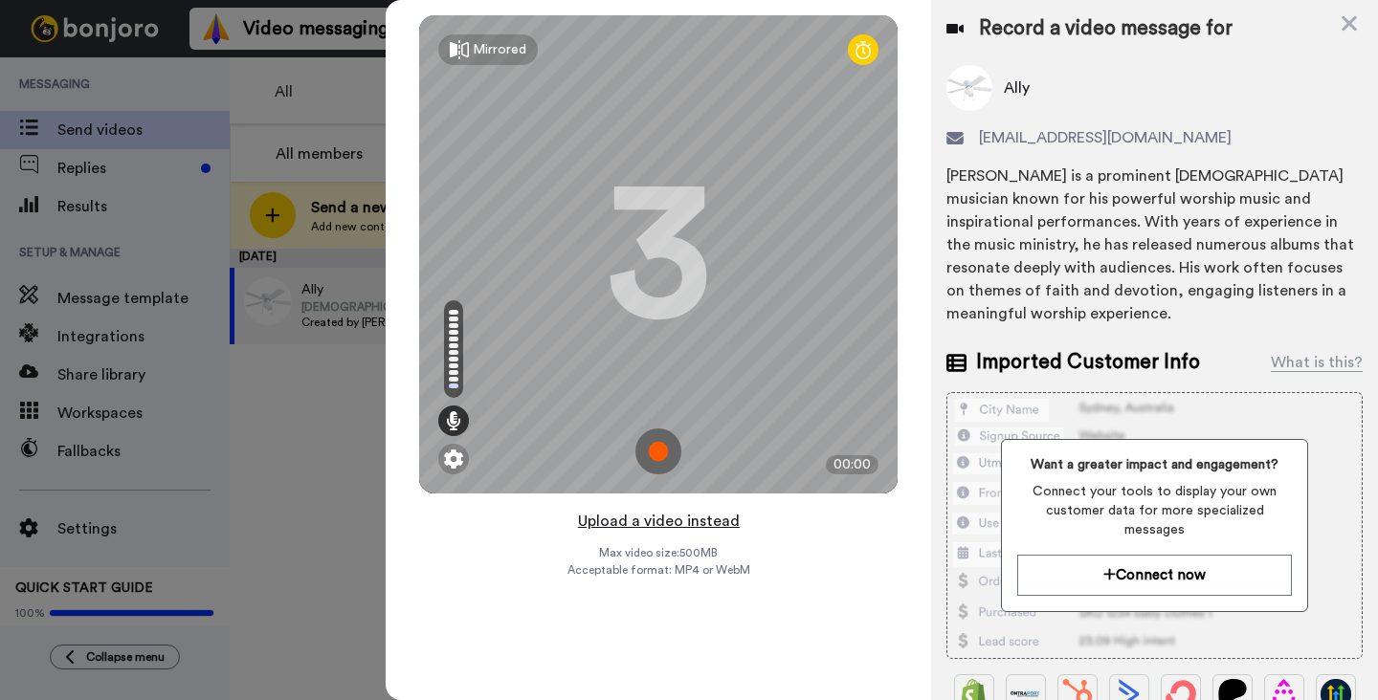
click at [622, 520] on button "Upload a video instead" at bounding box center [658, 521] width 173 height 25
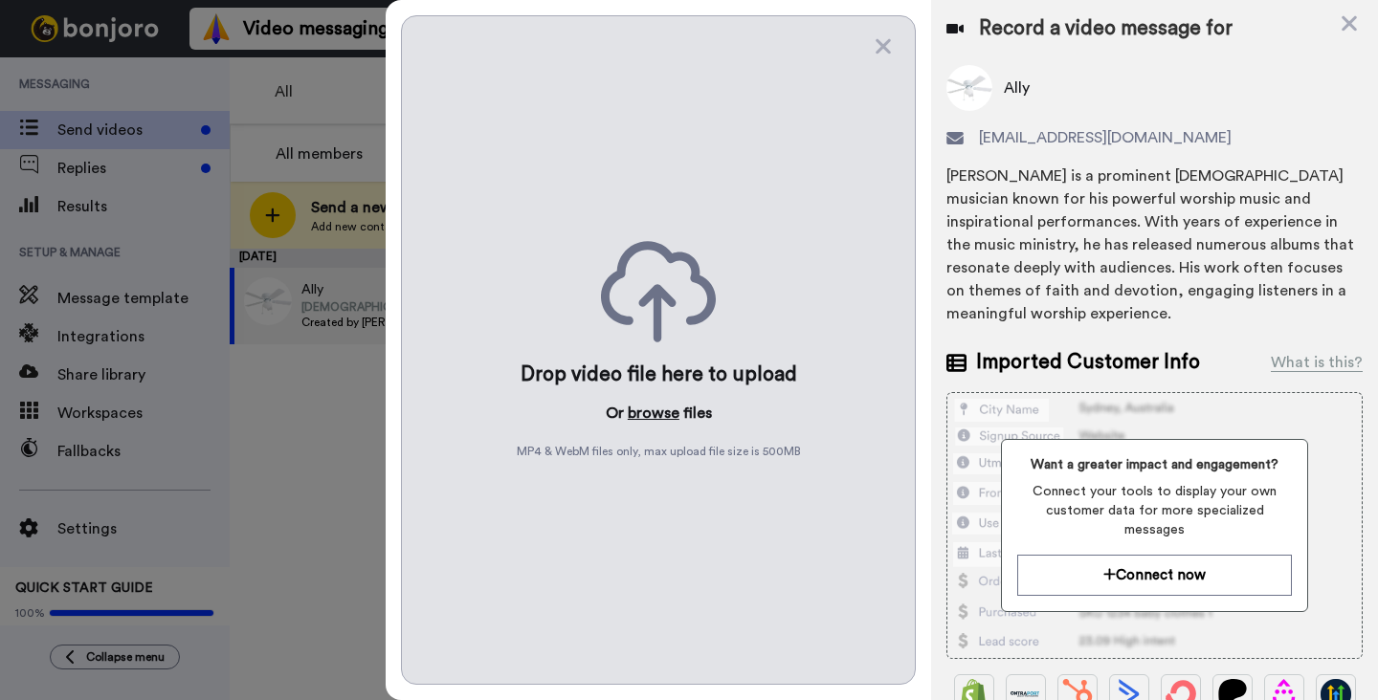
click at [656, 414] on button "browse" at bounding box center [654, 413] width 52 height 23
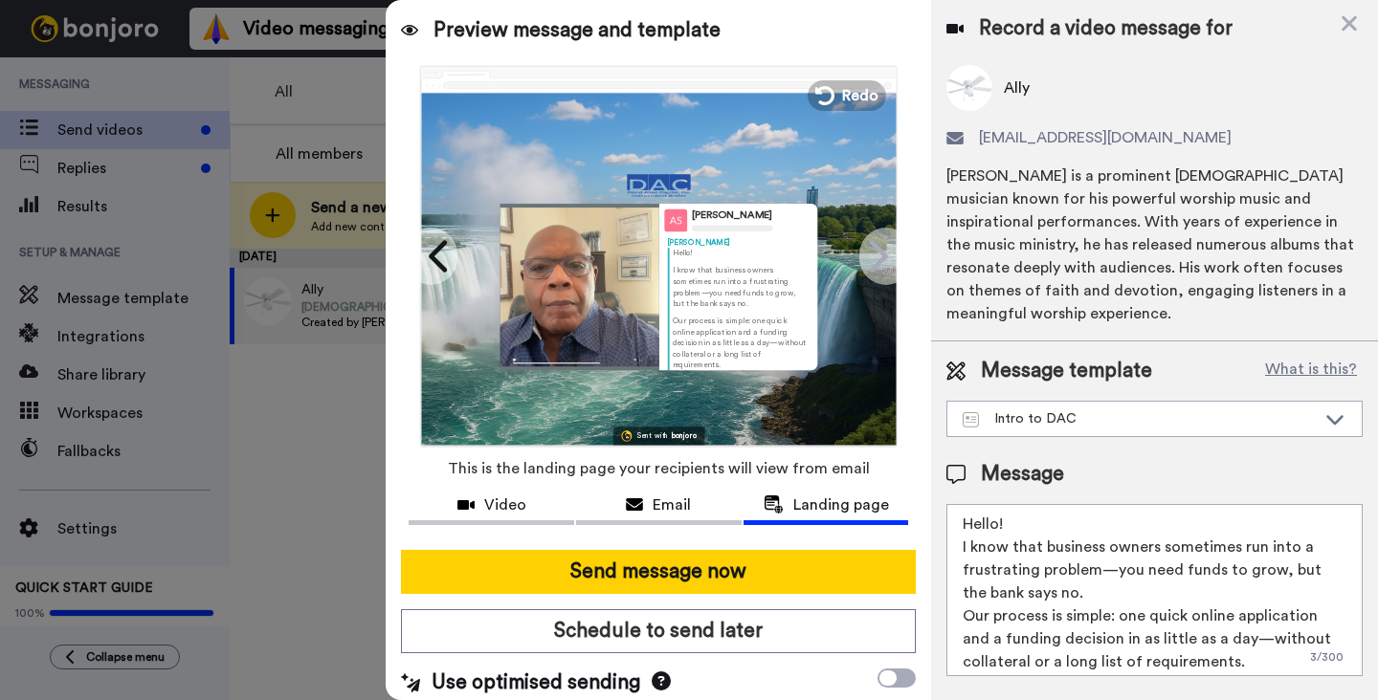
scroll to position [11, 0]
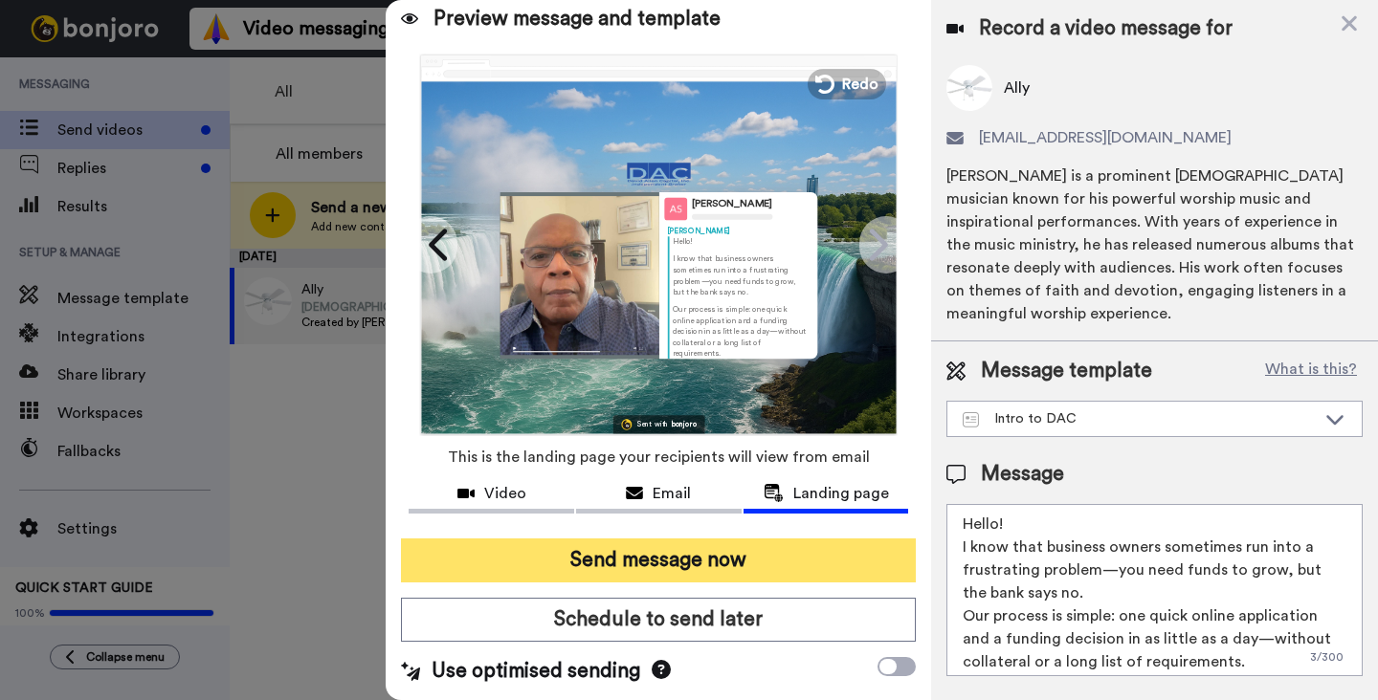
click at [675, 563] on button "Send message now" at bounding box center [658, 561] width 515 height 44
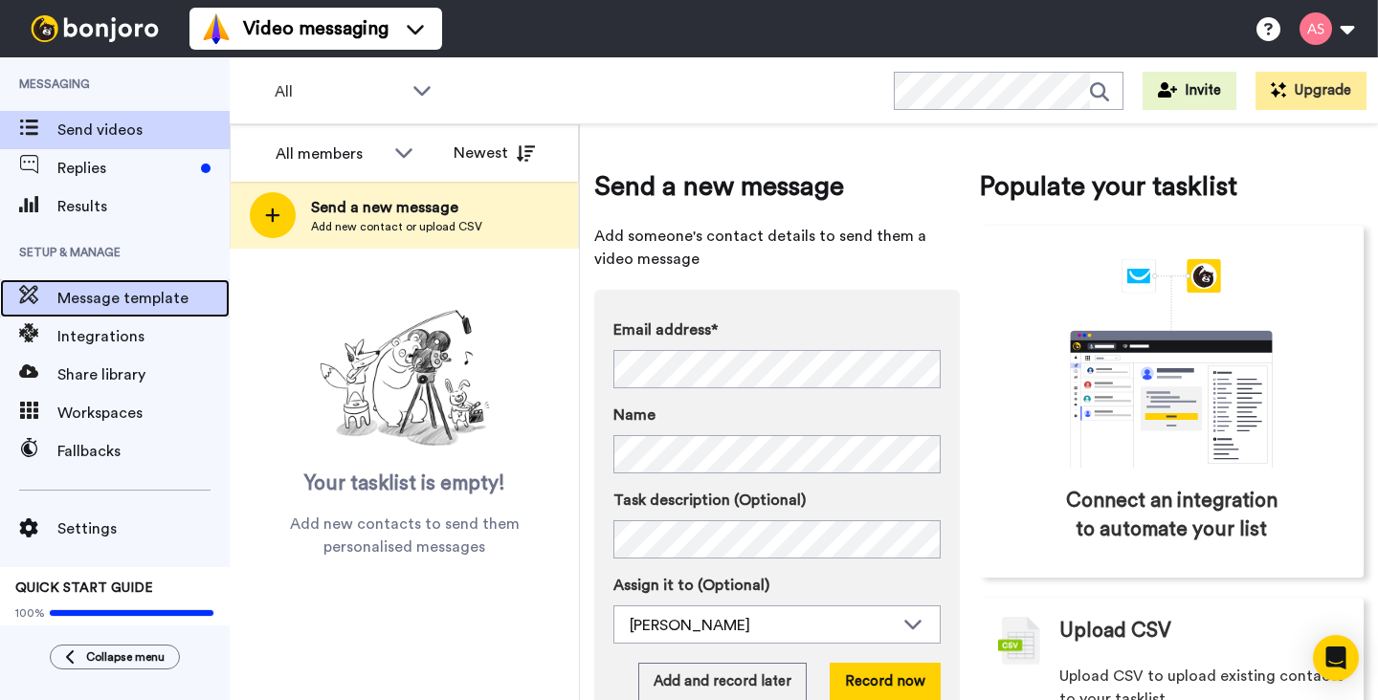
click at [140, 291] on span "Message template" at bounding box center [143, 298] width 172 height 23
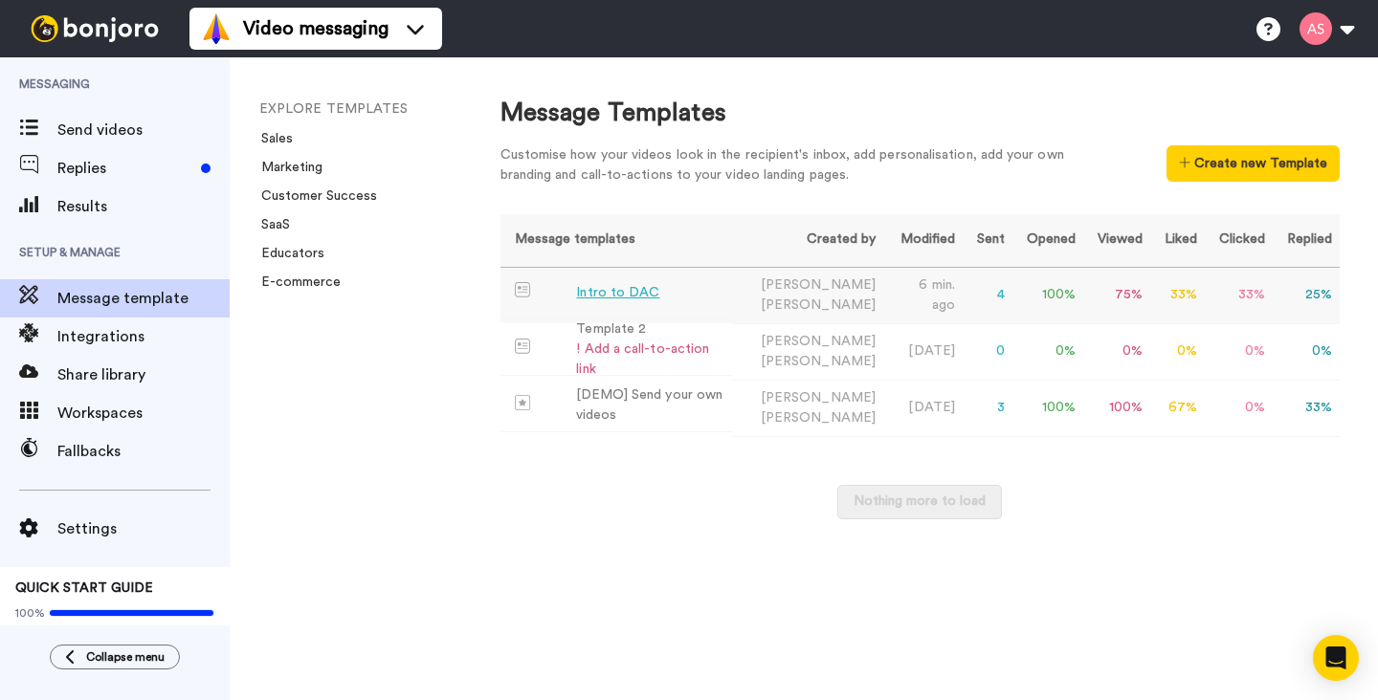
click at [628, 300] on div "Intro to DAC" at bounding box center [617, 293] width 83 height 20
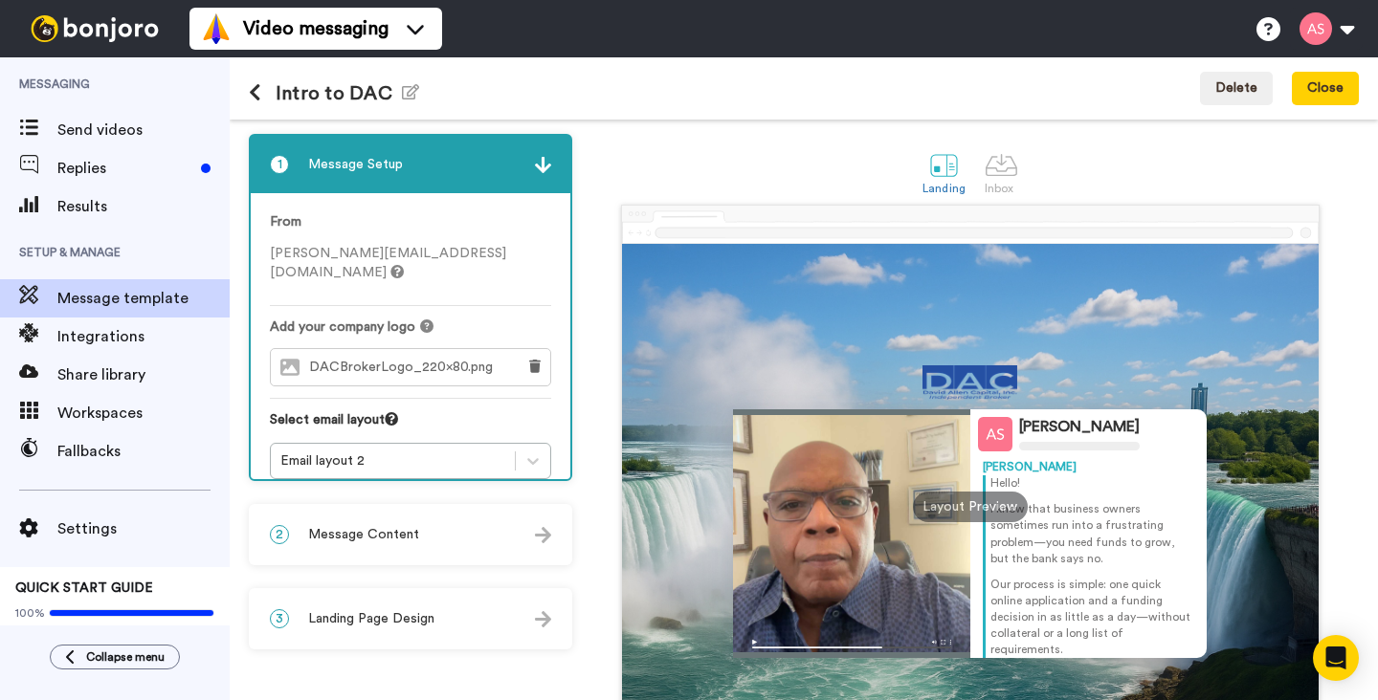
click at [548, 532] on img at bounding box center [543, 535] width 16 height 16
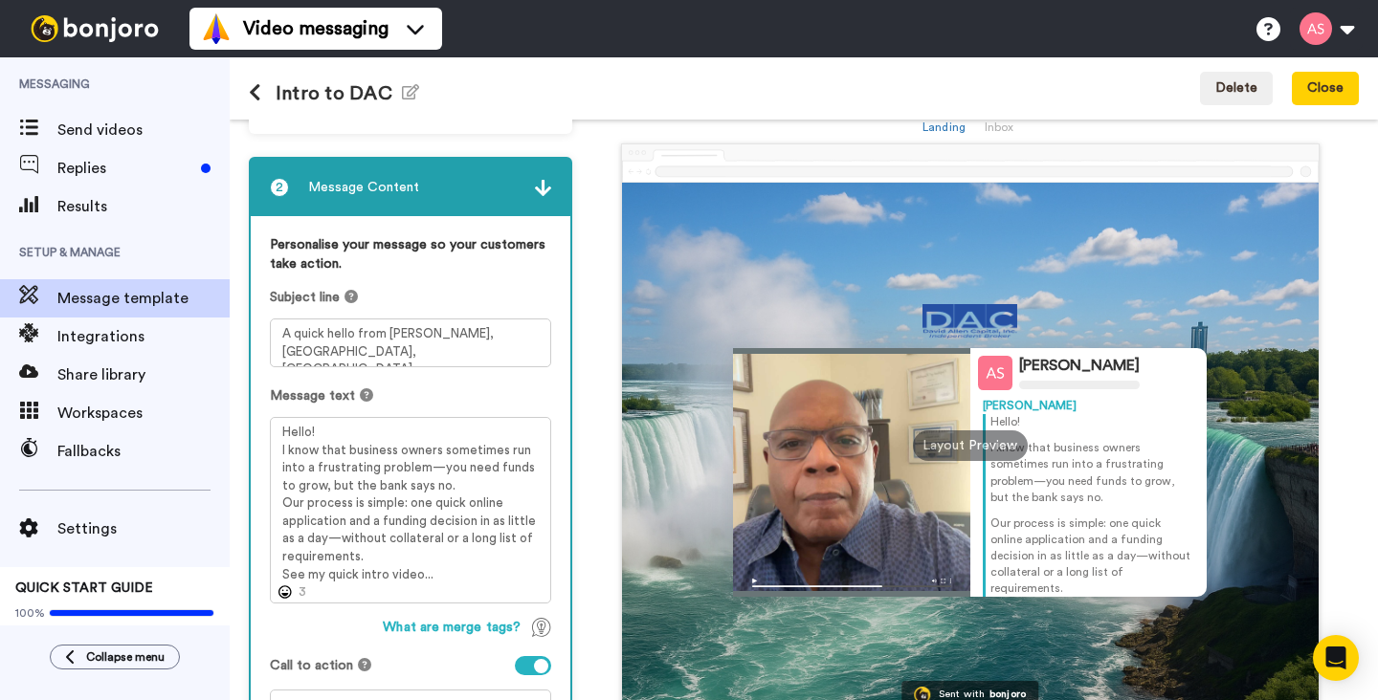
scroll to position [64, 0]
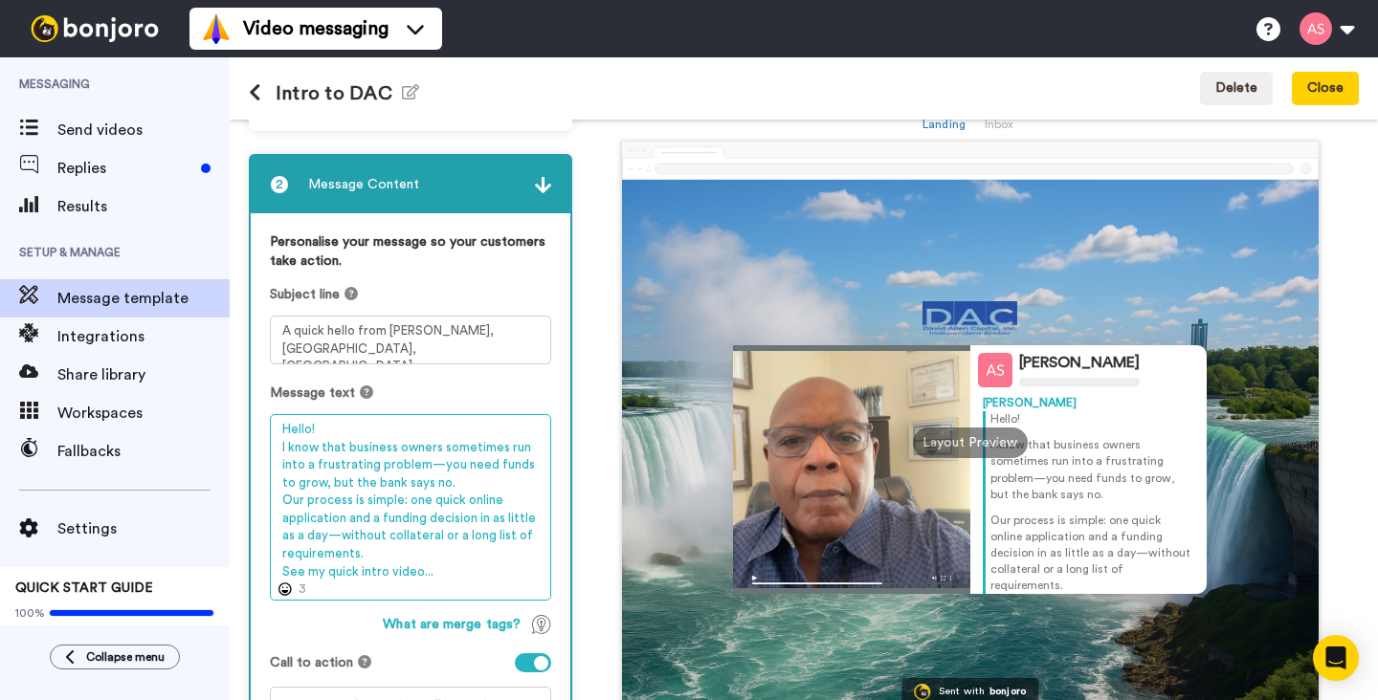
drag, startPoint x: 435, startPoint y: 575, endPoint x: 278, endPoint y: 568, distance: 157.1
click at [278, 568] on textarea "Hello! I know that business owners sometimes run into a frustrating problem—you…" at bounding box center [410, 507] width 281 height 187
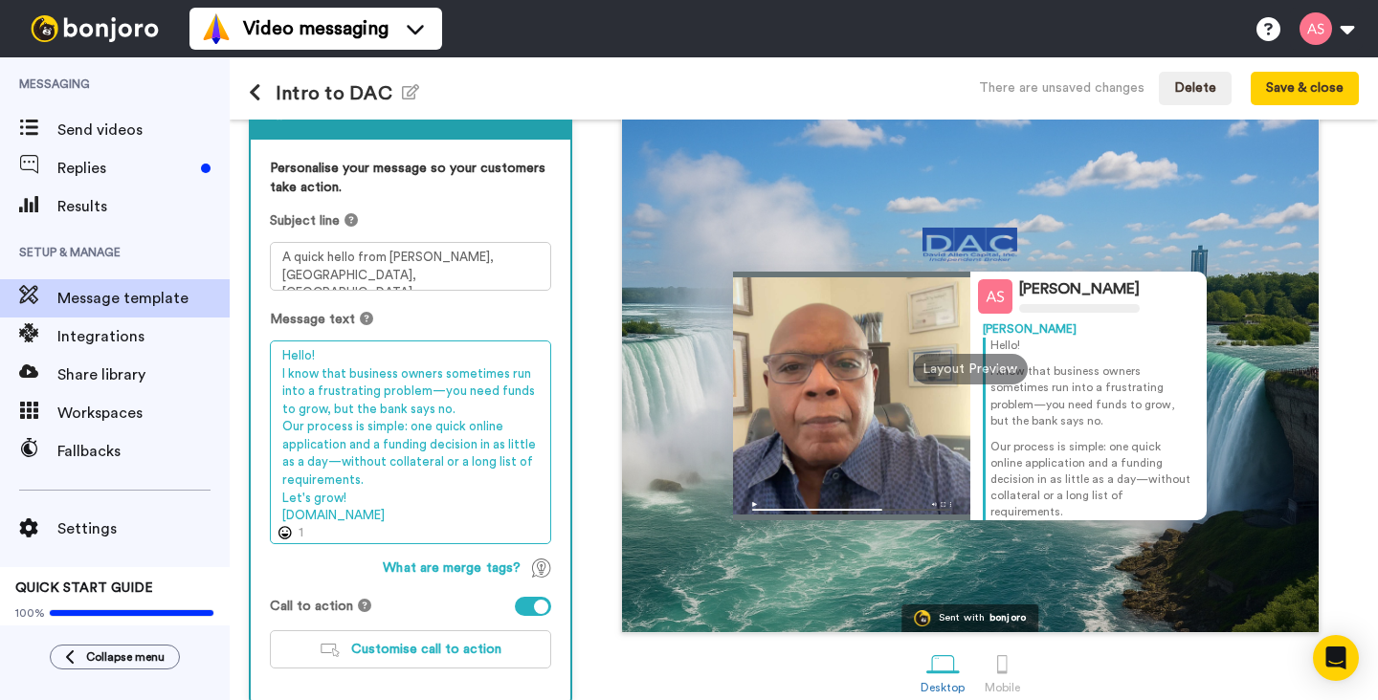
scroll to position [137, 0]
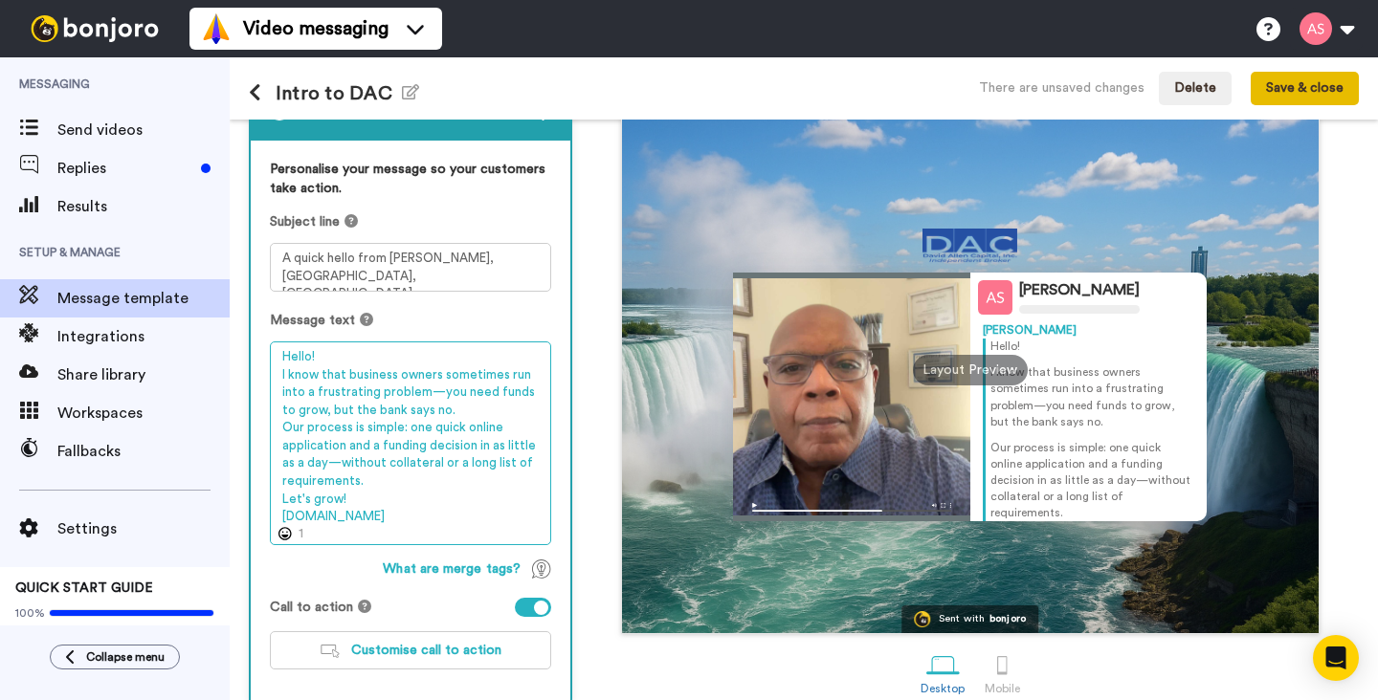
type textarea "Hello! I know that business owners sometimes run into a frustrating problem—you…"
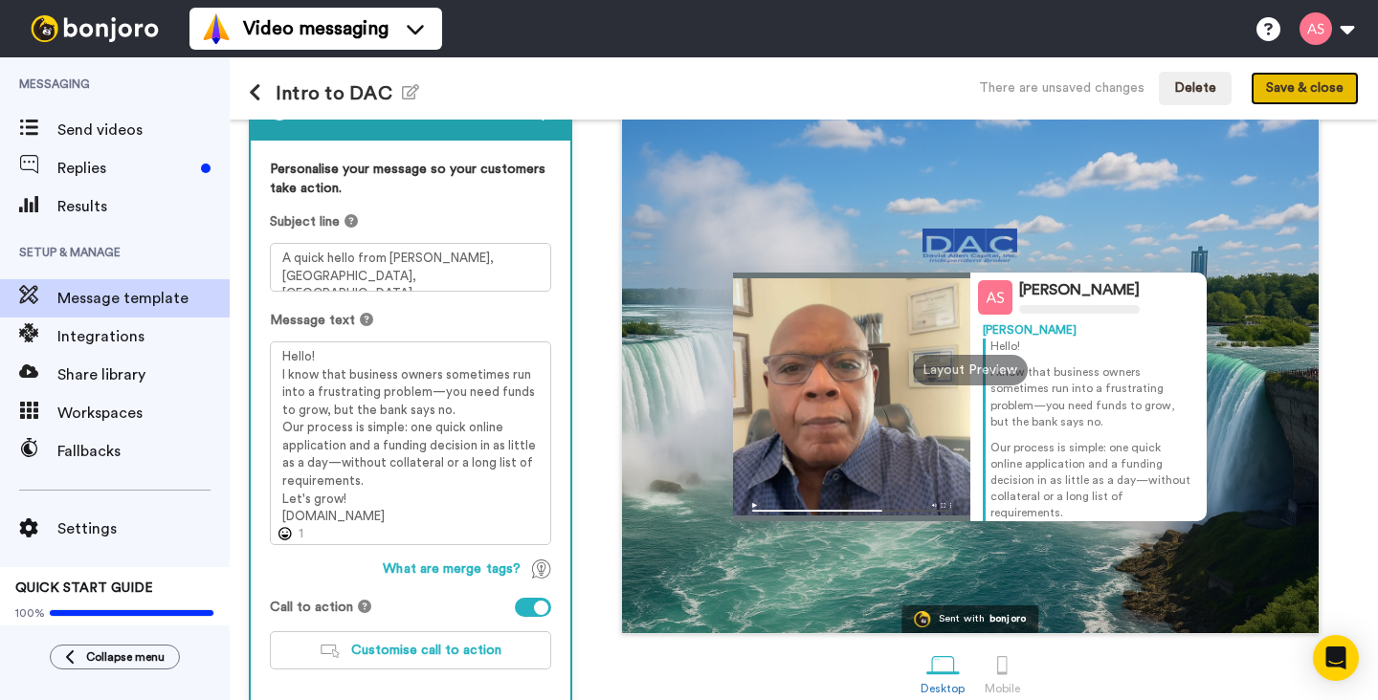
click at [1330, 87] on button "Save & close" at bounding box center [1304, 89] width 108 height 34
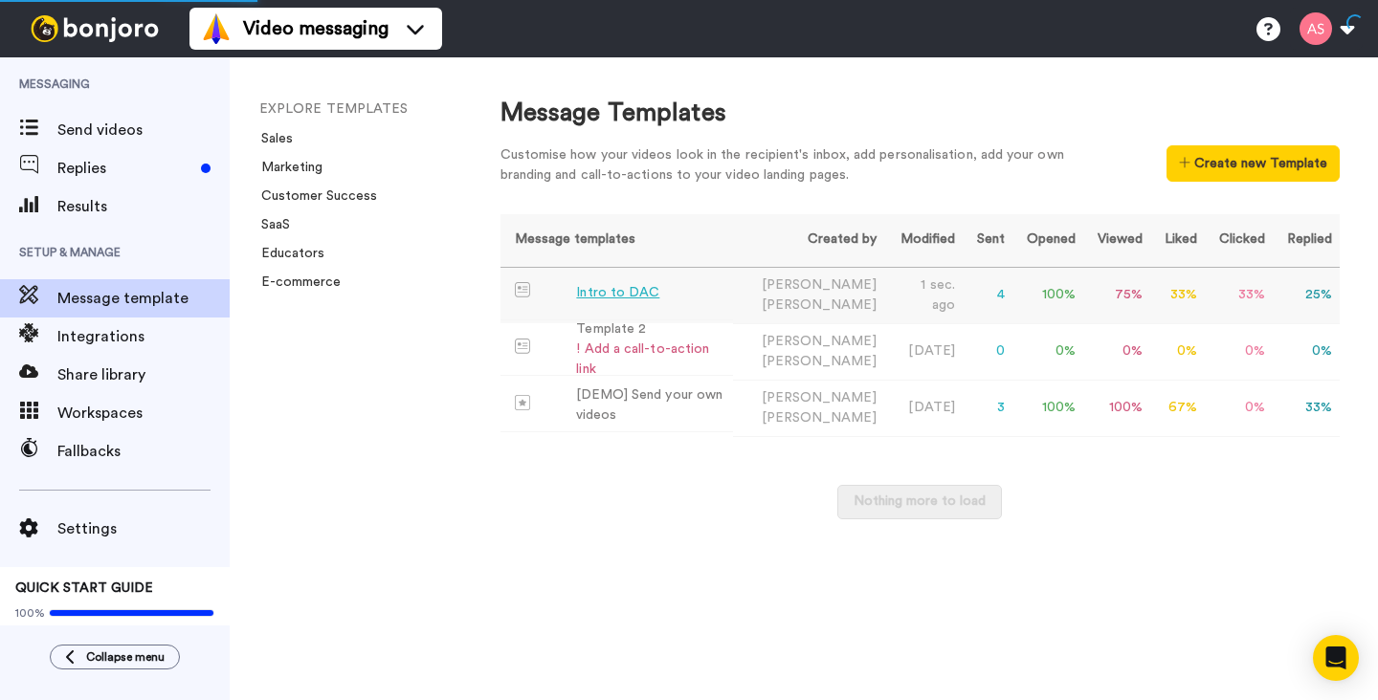
click at [625, 293] on div "Intro to DAC" at bounding box center [617, 293] width 83 height 20
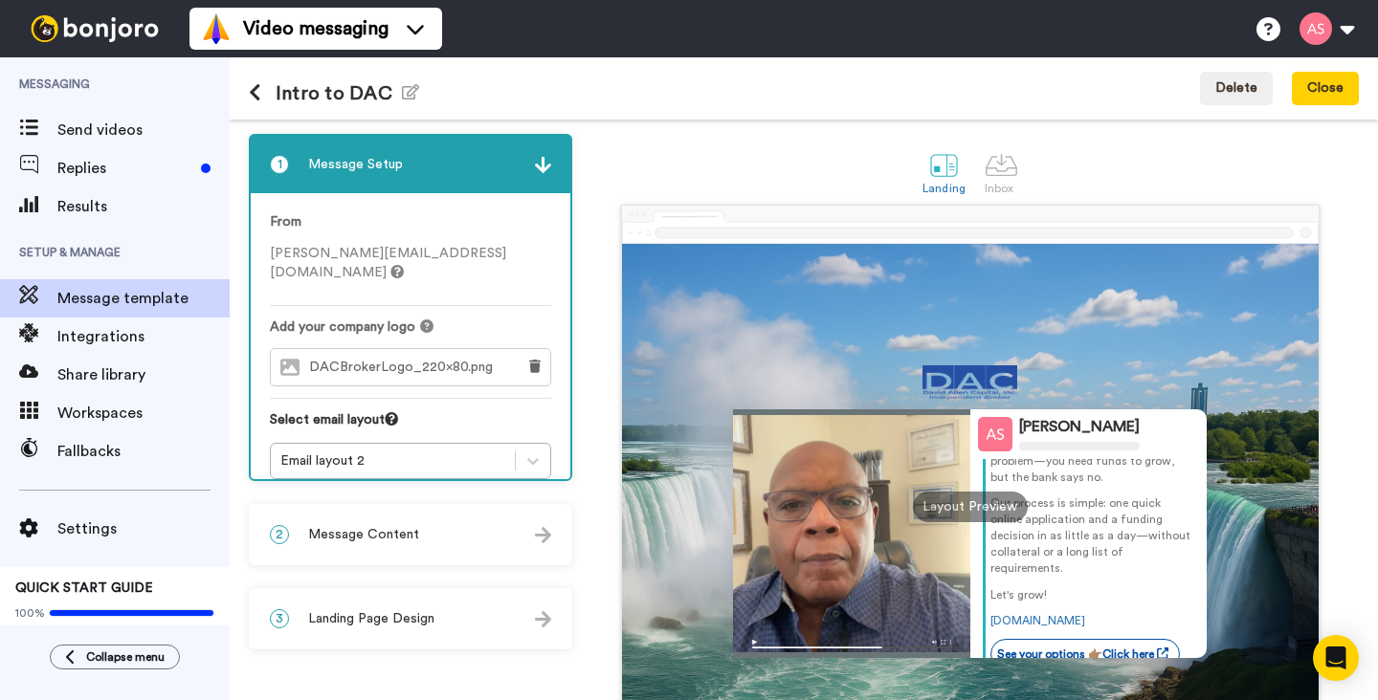
scroll to position [83, 0]
click at [1028, 613] on link "LearnMoreASAP.com" at bounding box center [1037, 618] width 95 height 11
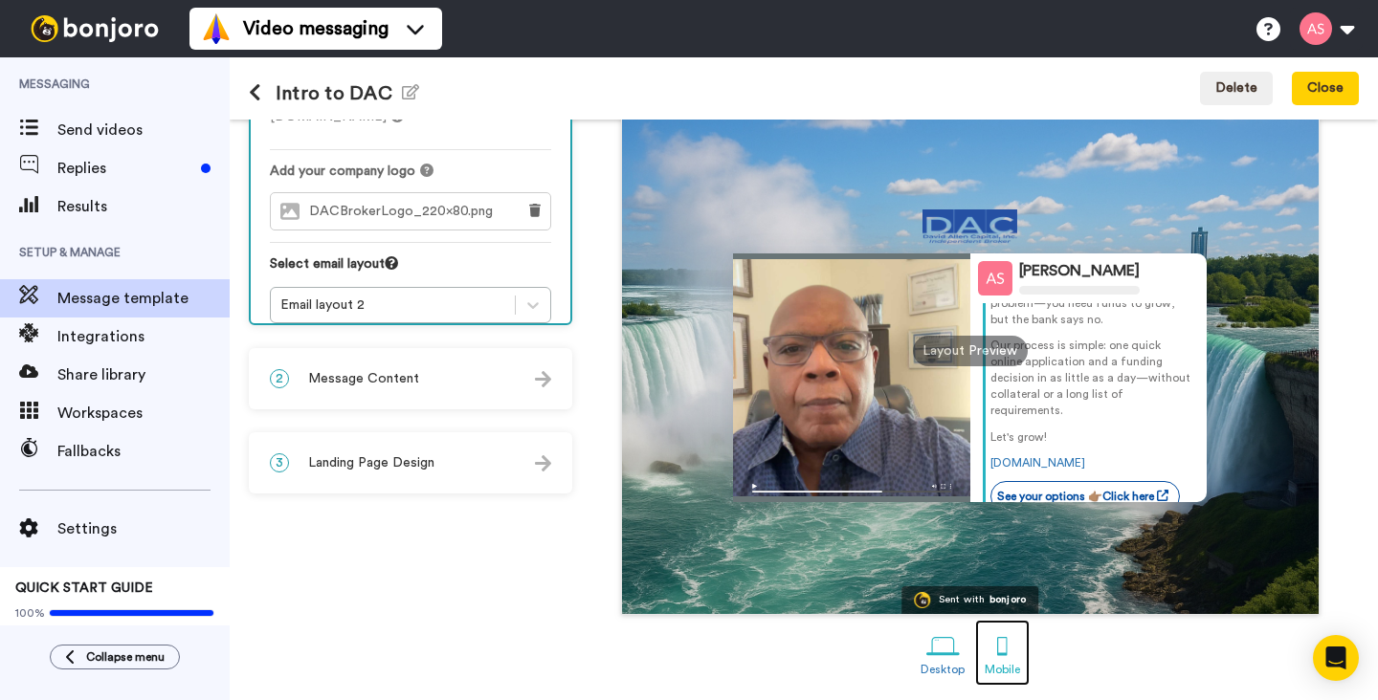
click at [1002, 652] on div at bounding box center [1001, 646] width 33 height 33
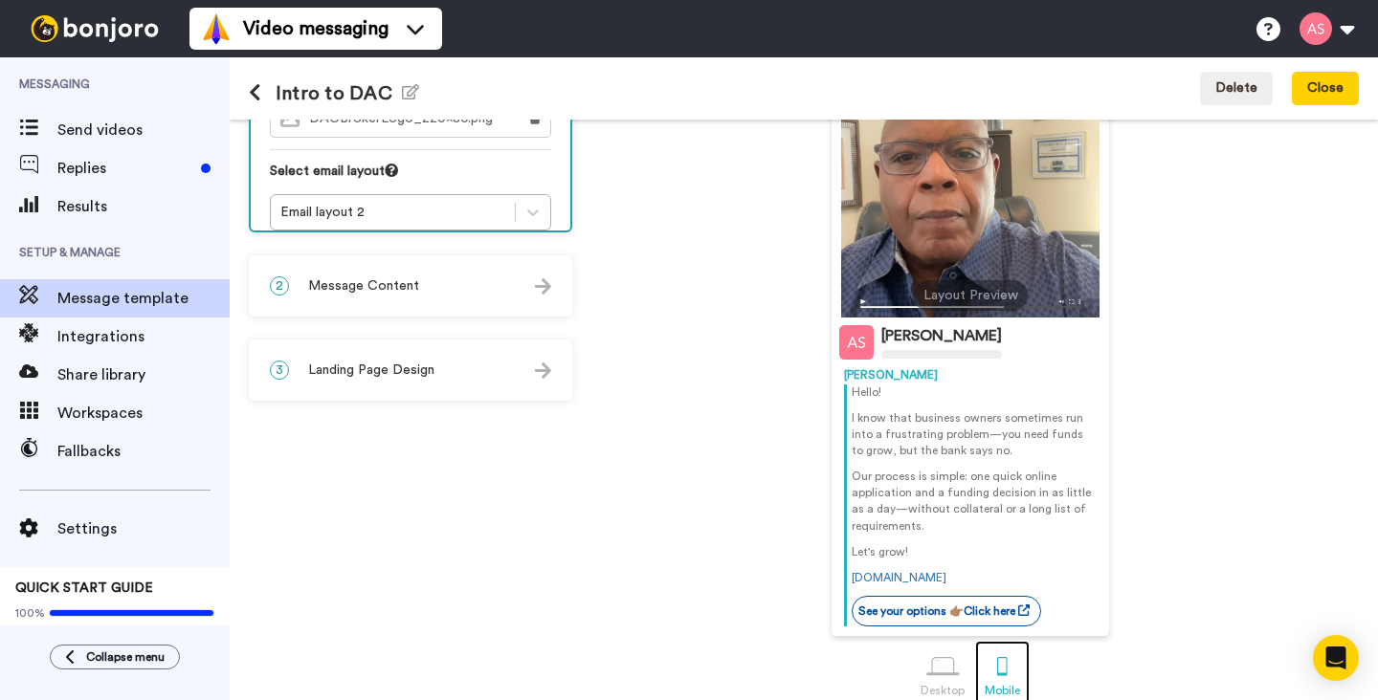
scroll to position [272, 0]
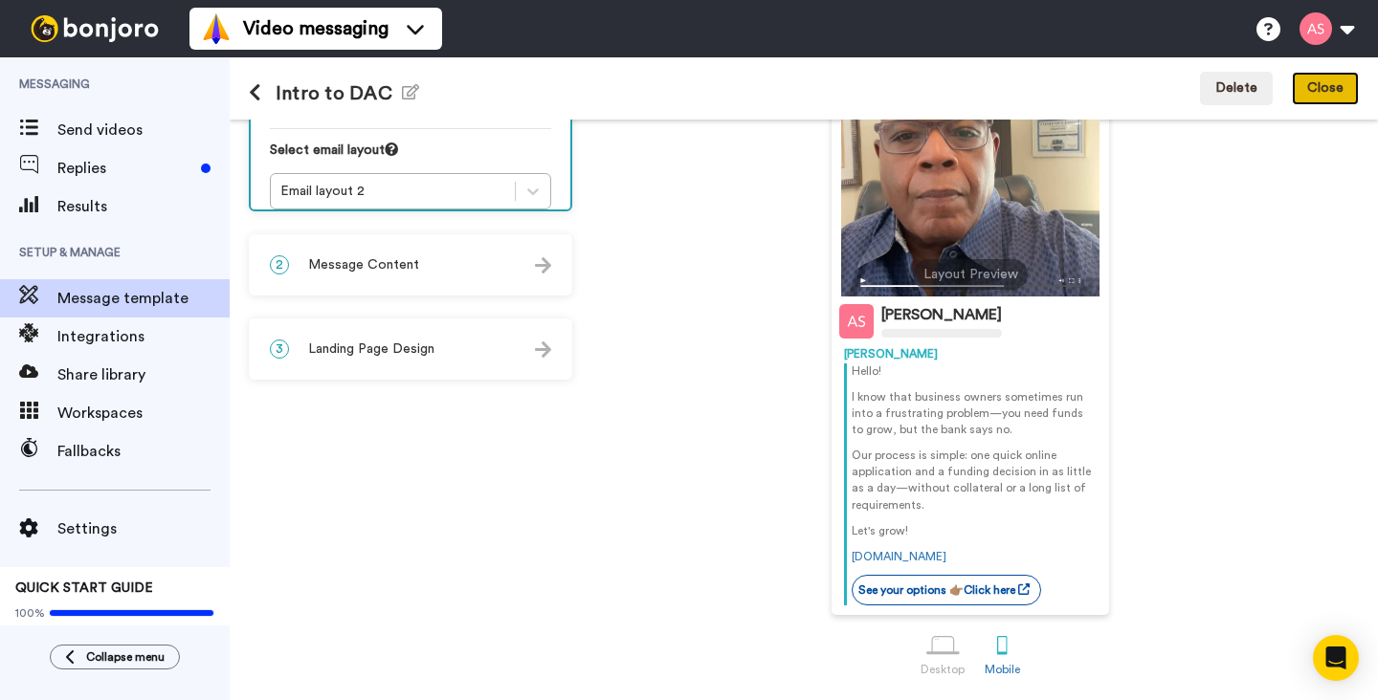
click at [1334, 95] on button "Close" at bounding box center [1325, 89] width 67 height 34
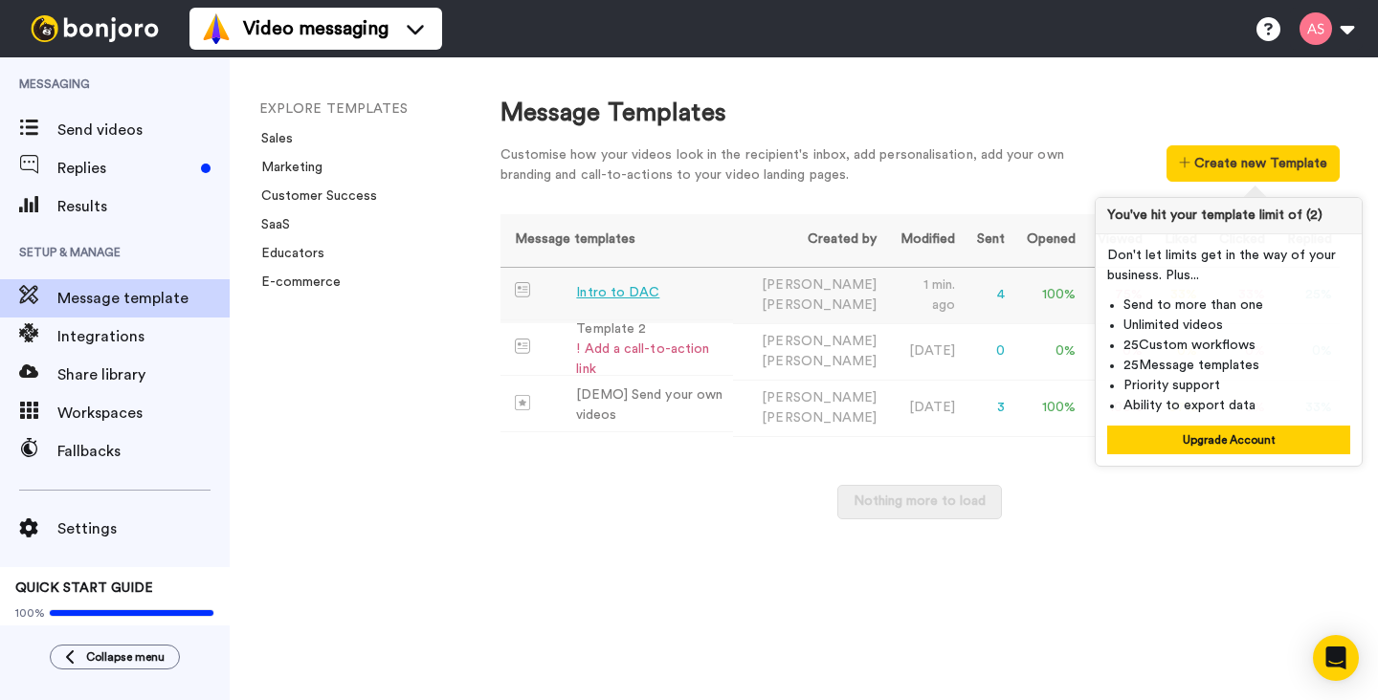
click at [637, 301] on div "Intro to DAC" at bounding box center [617, 293] width 83 height 20
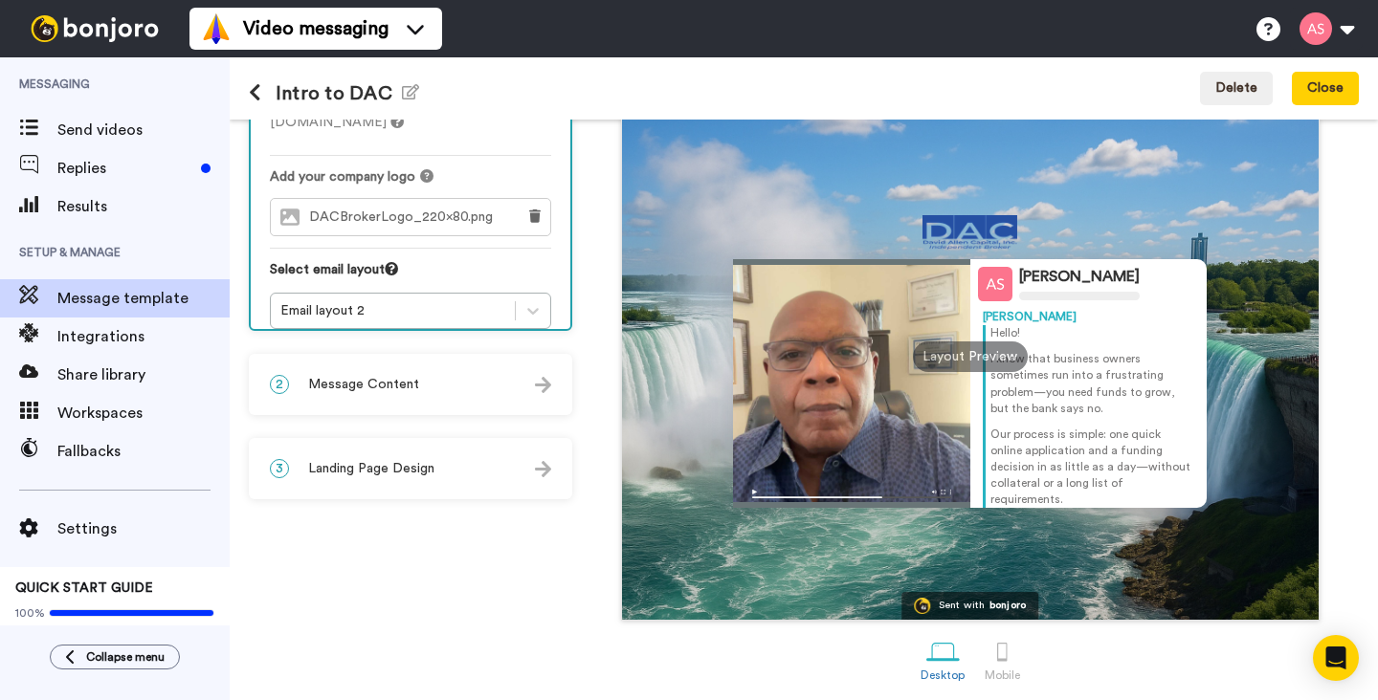
scroll to position [158, 0]
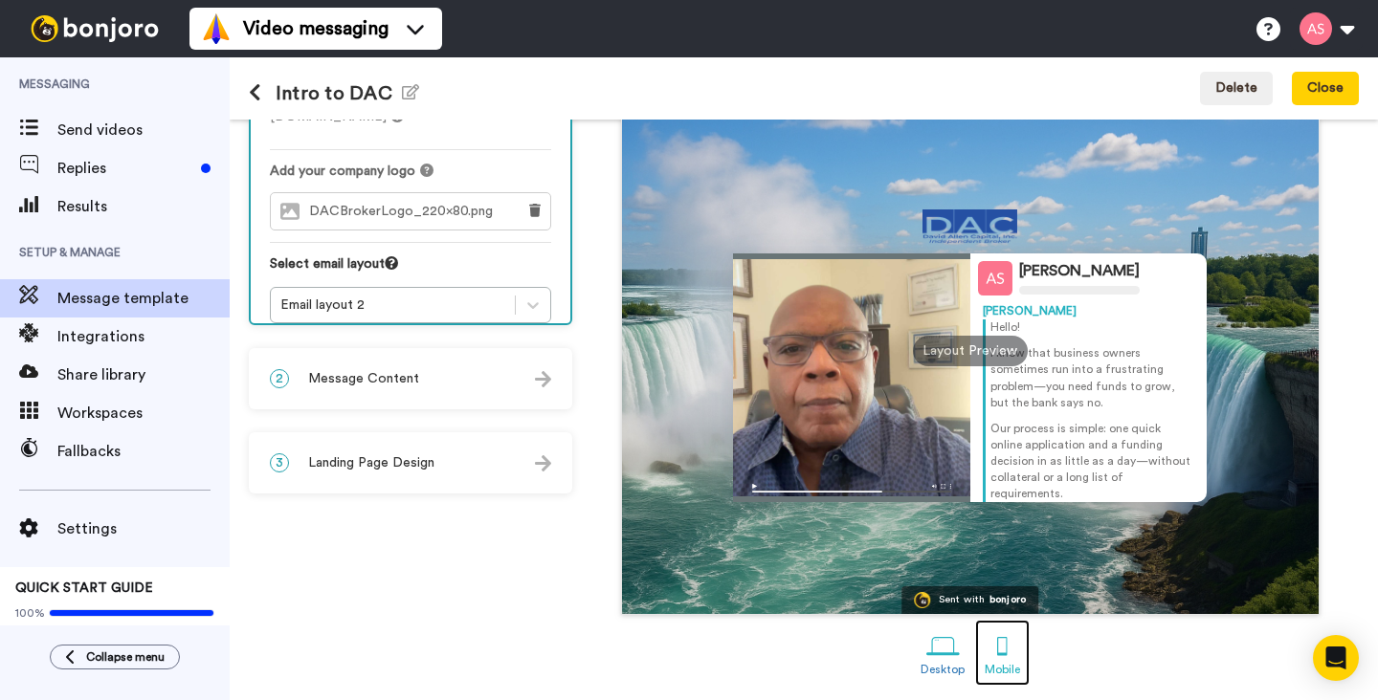
click at [1004, 653] on div at bounding box center [1001, 646] width 33 height 33
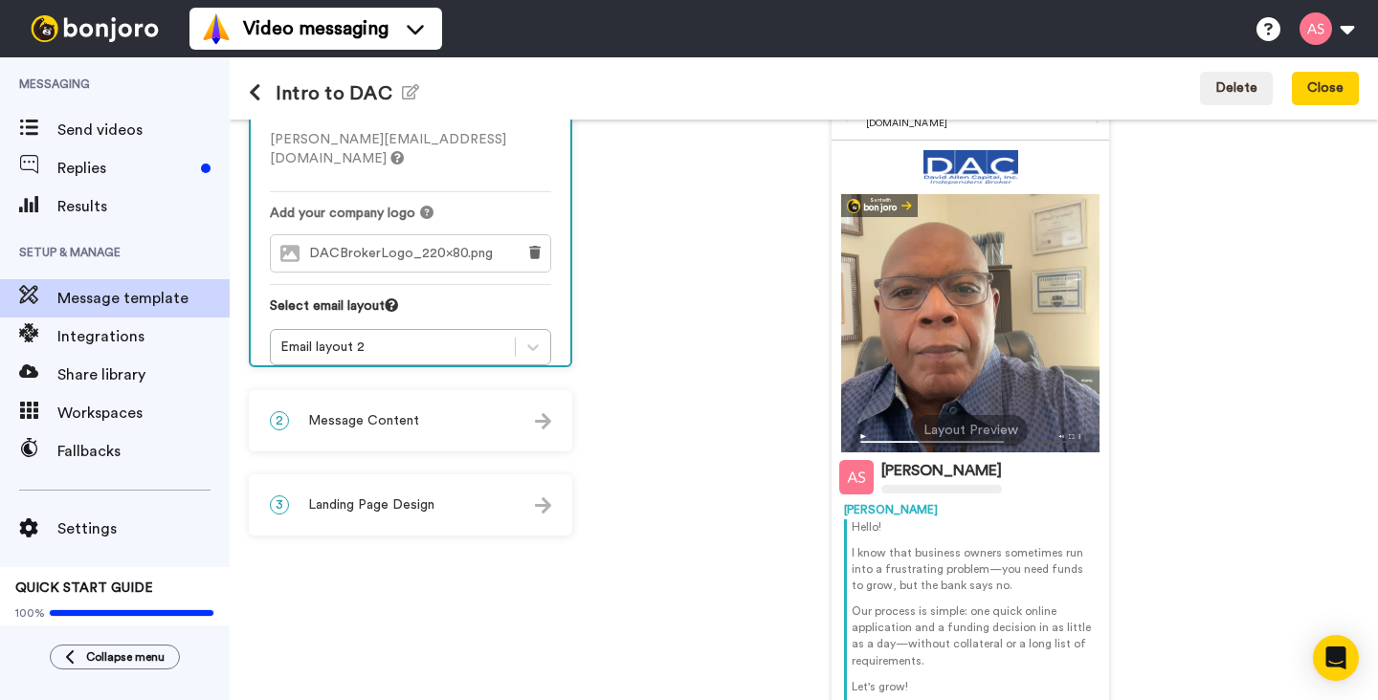
scroll to position [116, 0]
click at [538, 415] on img at bounding box center [543, 419] width 16 height 16
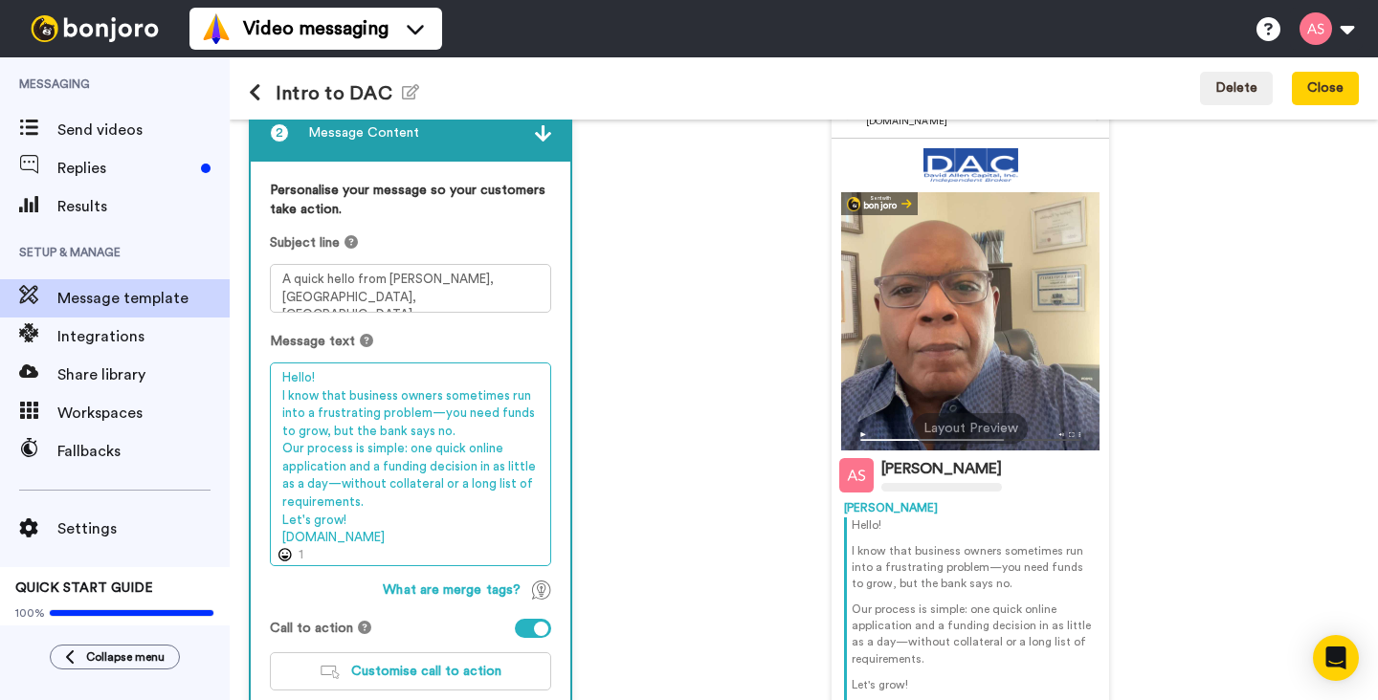
drag, startPoint x: 404, startPoint y: 541, endPoint x: 277, endPoint y: 542, distance: 127.3
click at [277, 542] on textarea "Hello! I know that business owners sometimes run into a frustrating problem—you…" at bounding box center [410, 465] width 281 height 204
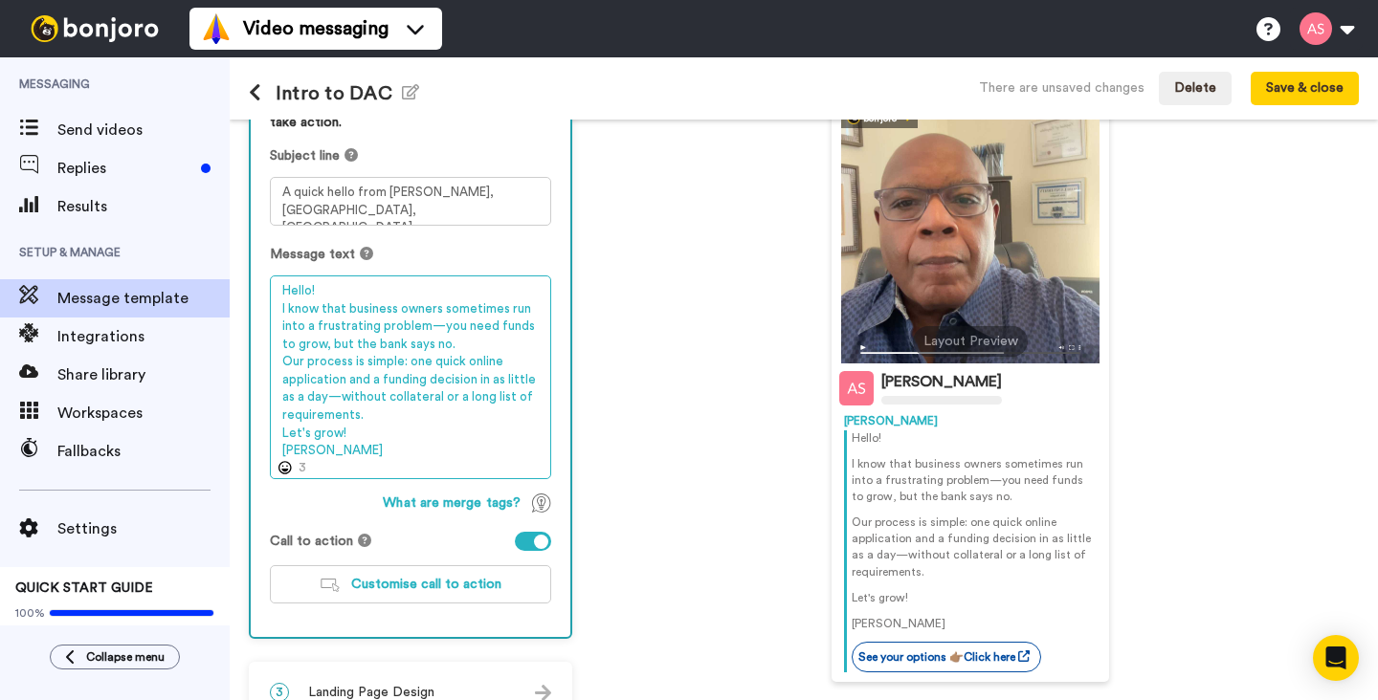
scroll to position [204, 0]
type textarea "Hello! I know that business owners sometimes run into a frustrating problem—you…"
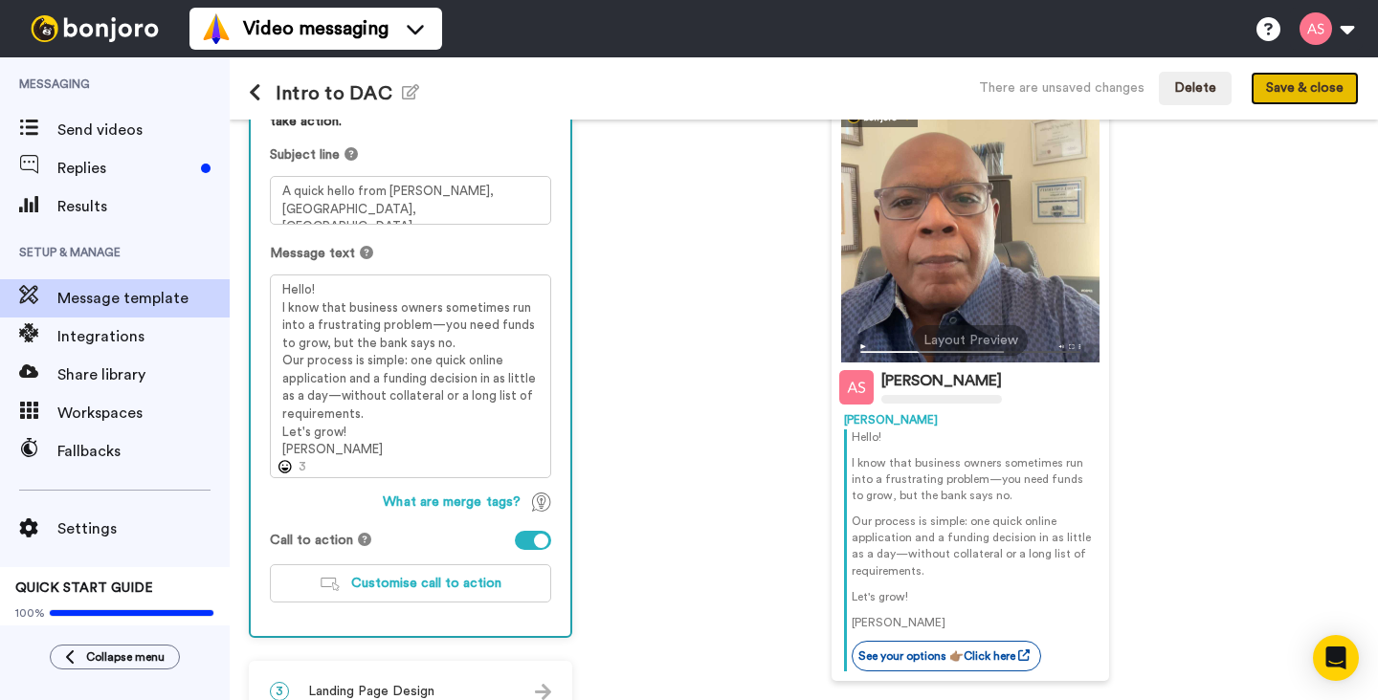
click at [1295, 92] on button "Save & close" at bounding box center [1304, 89] width 108 height 34
